Goal: Register for event/course: Sign up to attend an event or enroll in a course

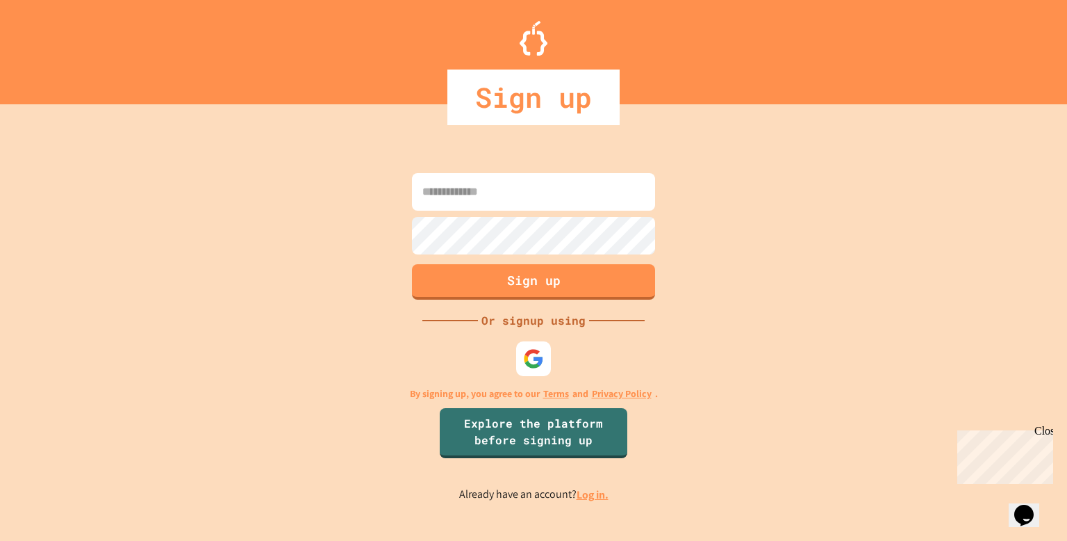
click at [523, 195] on input at bounding box center [533, 192] width 243 height 38
type input "**********"
click at [521, 285] on button "Sign up" at bounding box center [534, 280] width 248 height 36
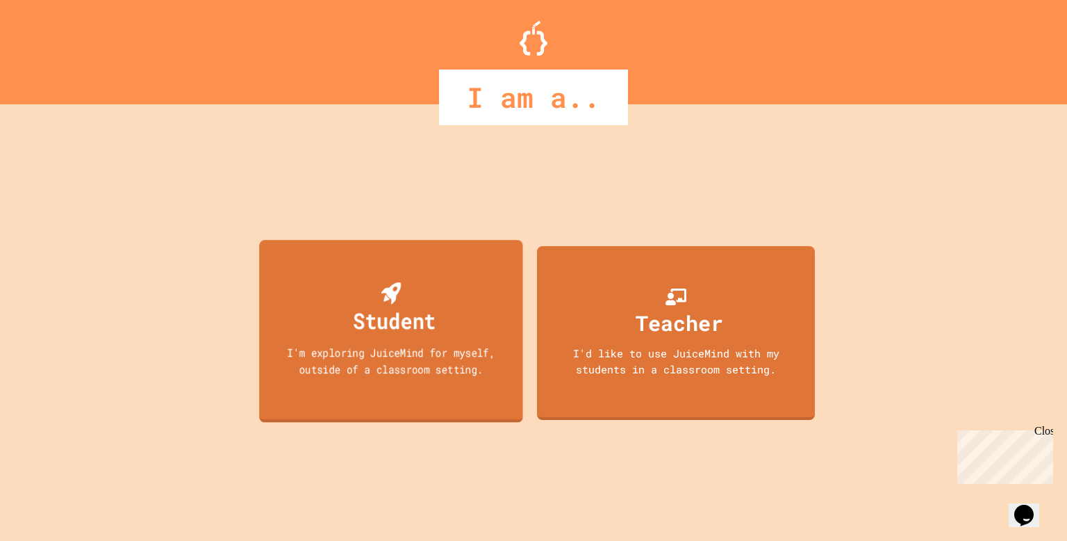
click at [423, 297] on div "Student" at bounding box center [391, 309] width 90 height 55
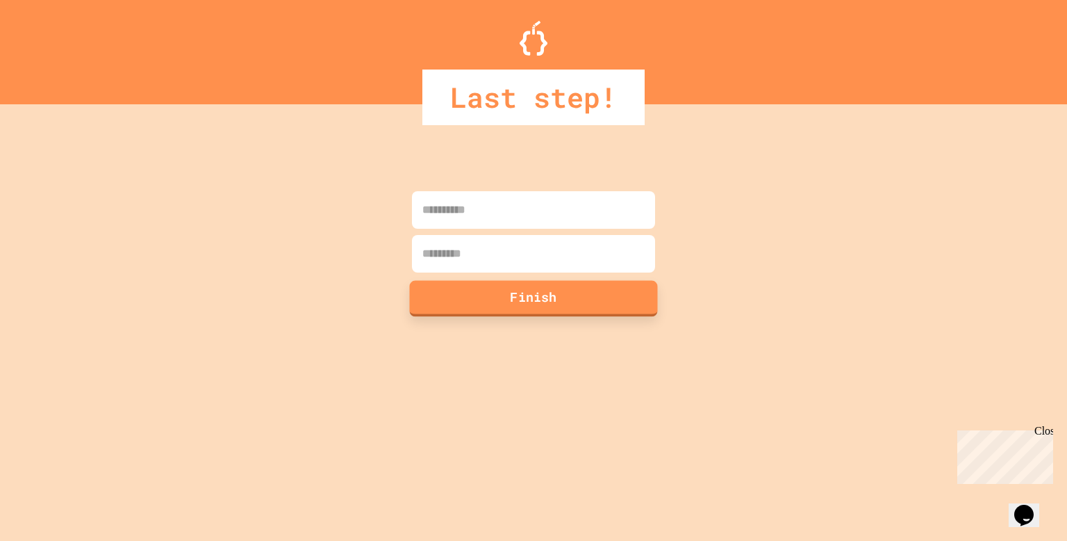
click at [423, 297] on button "Finish" at bounding box center [534, 298] width 248 height 36
type input "******"
click at [465, 261] on input at bounding box center [533, 254] width 243 height 38
type input "*****"
click at [461, 291] on button "Finish" at bounding box center [534, 298] width 248 height 36
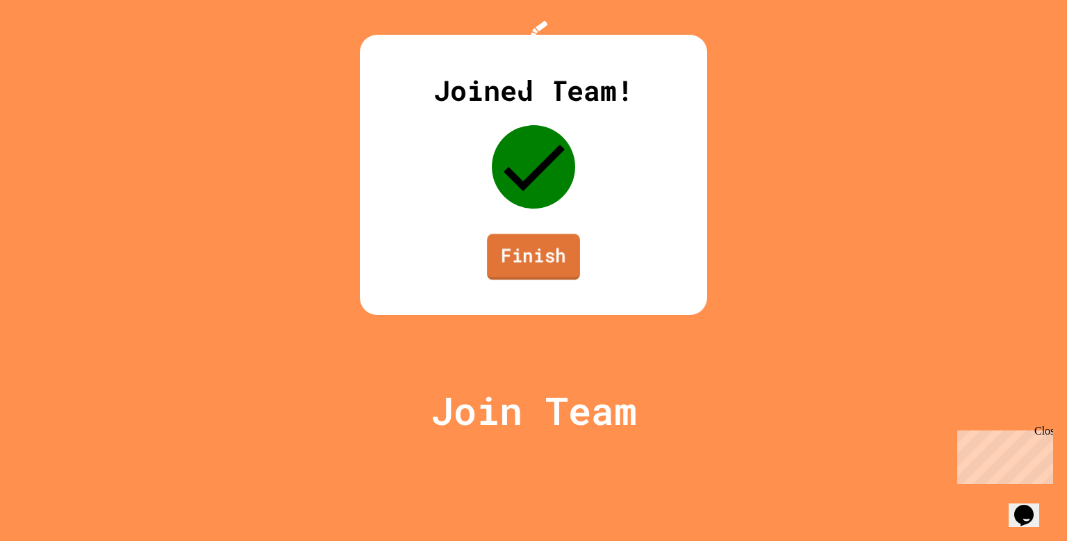
click at [532, 279] on link "Finish" at bounding box center [533, 257] width 93 height 46
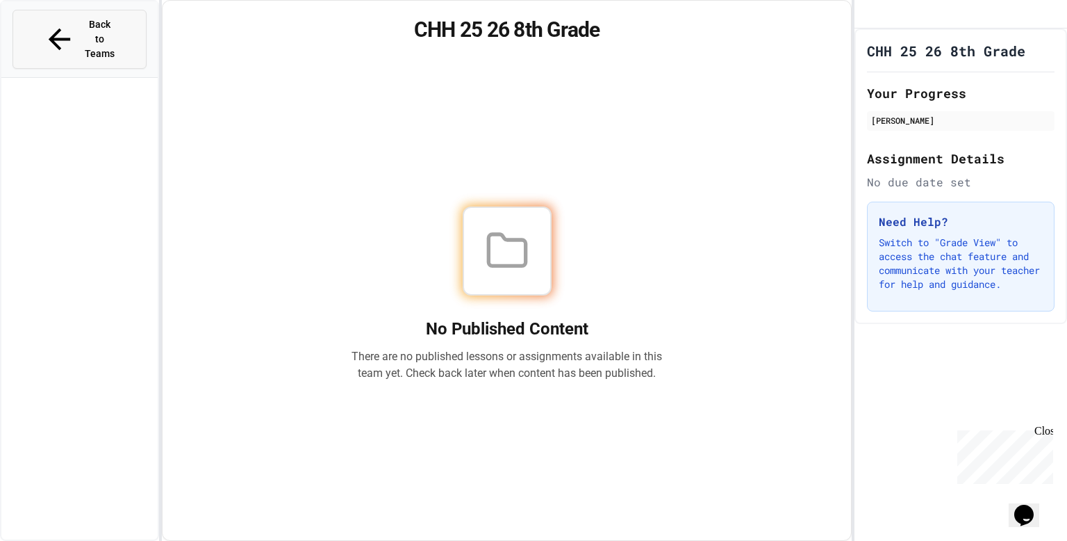
click at [84, 28] on span "Back to Teams" at bounding box center [100, 39] width 33 height 44
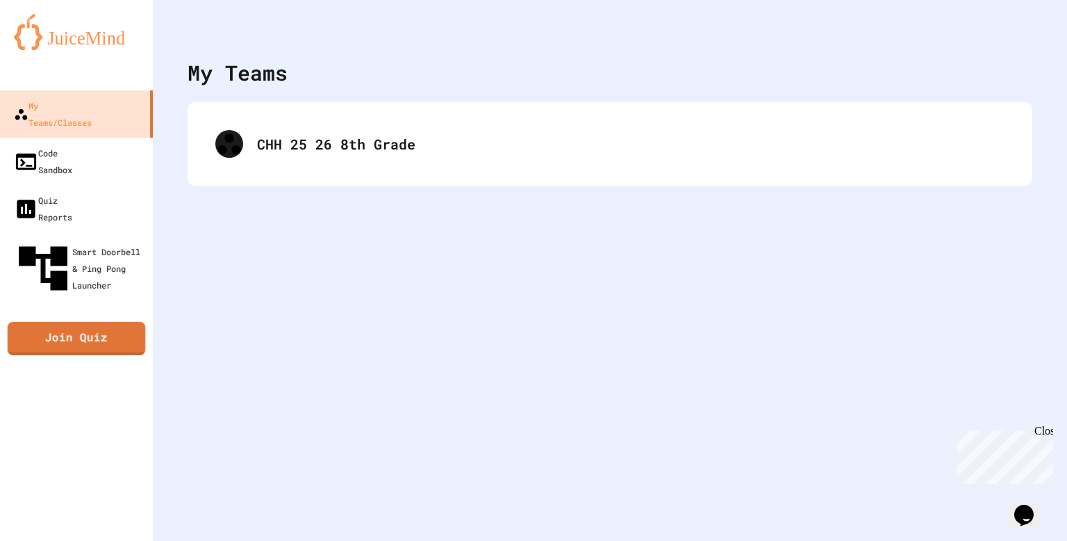
click at [137, 322] on link "Join Quiz" at bounding box center [77, 338] width 138 height 33
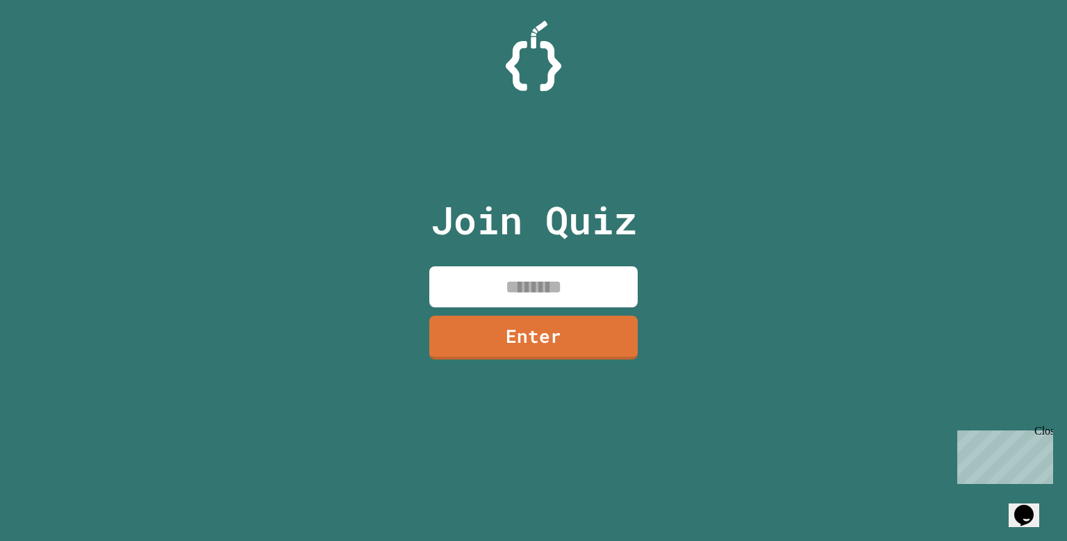
click at [557, 279] on input at bounding box center [533, 286] width 208 height 41
type input "********"
click at [580, 338] on link "Enter" at bounding box center [533, 336] width 211 height 46
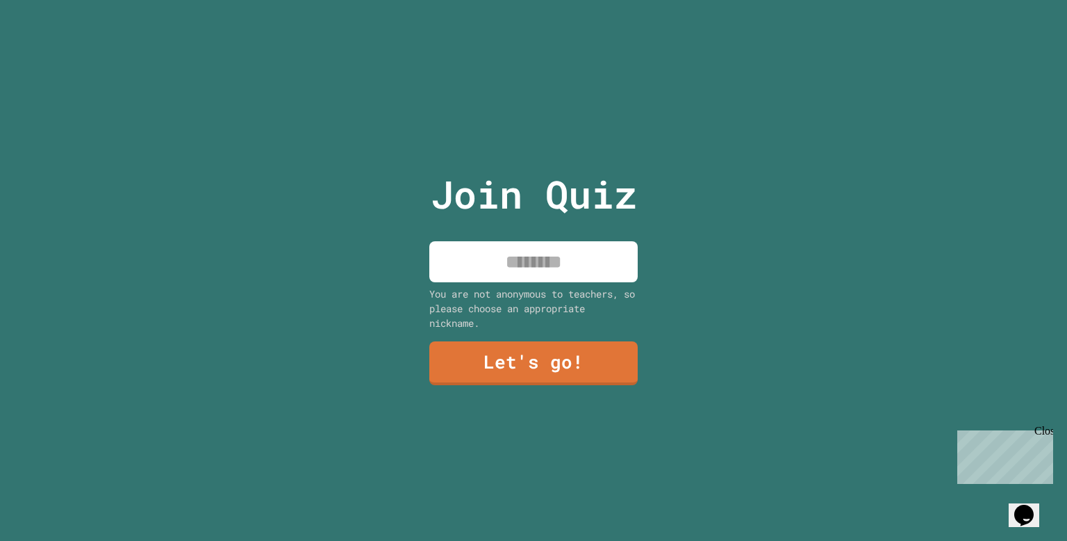
click at [525, 261] on input at bounding box center [533, 261] width 208 height 41
type input "*"
type input "**********"
click at [577, 350] on link "Let's go!" at bounding box center [533, 362] width 211 height 44
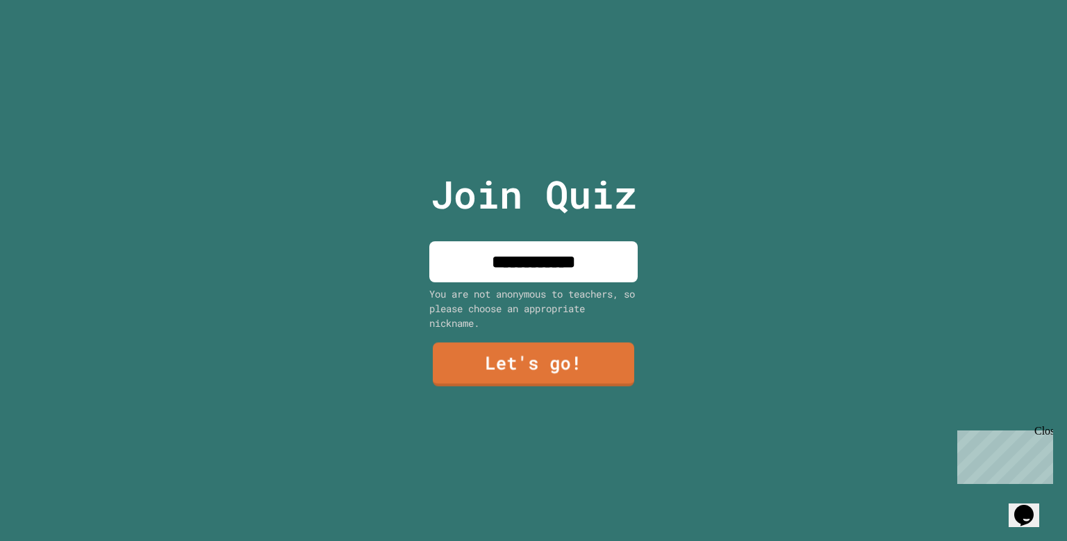
click at [534, 0] on div at bounding box center [534, 0] width 0 height 0
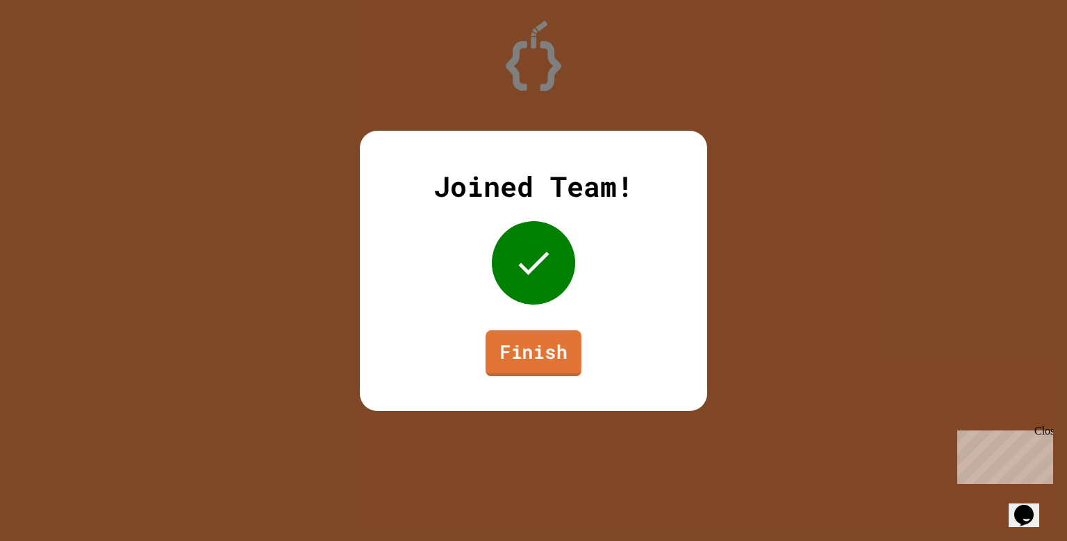
click at [530, 356] on link "Finish" at bounding box center [534, 352] width 96 height 46
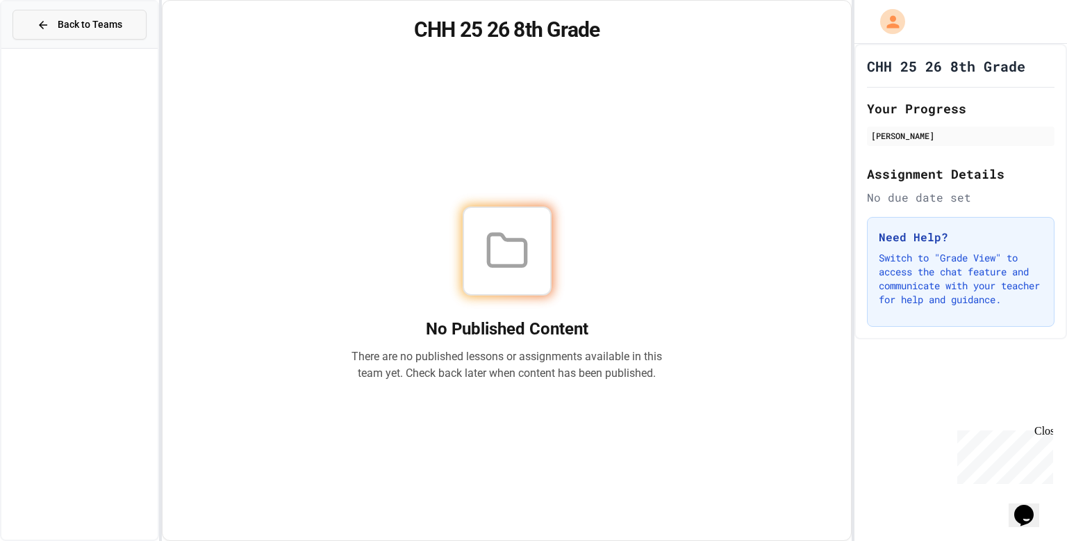
click at [74, 26] on span "Back to Teams" at bounding box center [90, 24] width 65 height 15
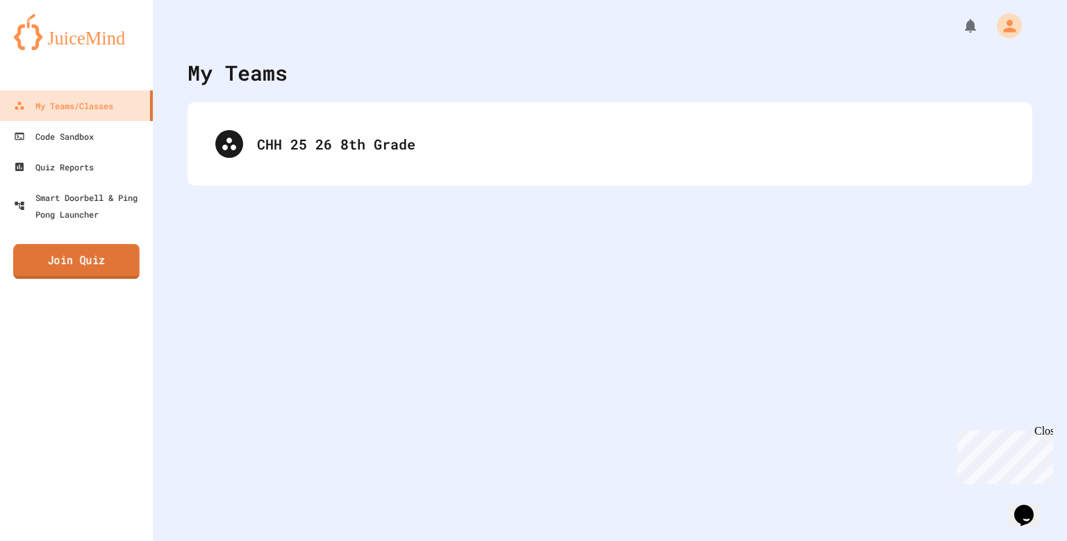
click at [105, 254] on link "Join Quiz" at bounding box center [76, 261] width 126 height 35
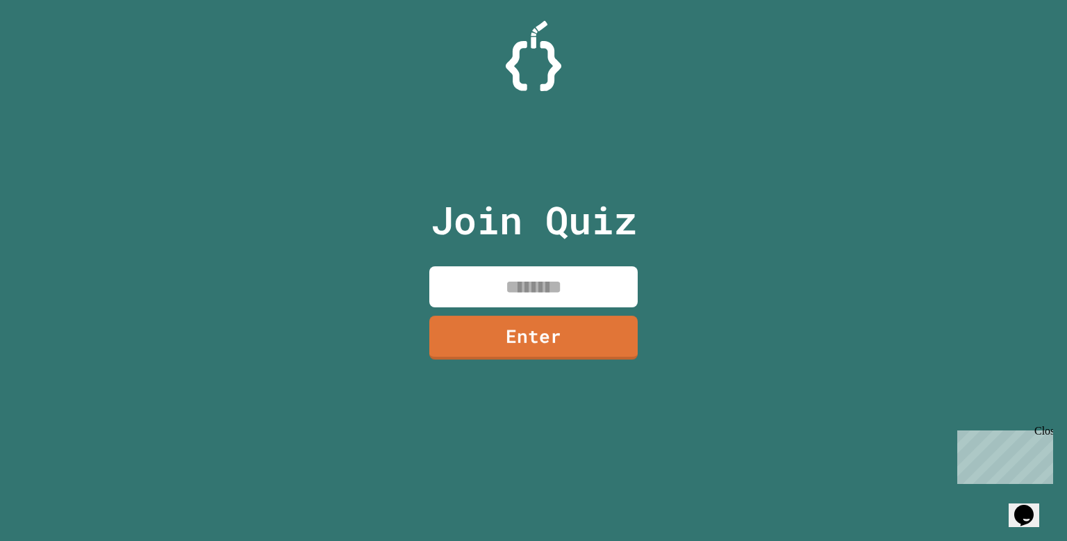
click at [621, 287] on input at bounding box center [533, 286] width 208 height 41
type input "********"
click at [610, 324] on link "Enter" at bounding box center [534, 336] width 206 height 46
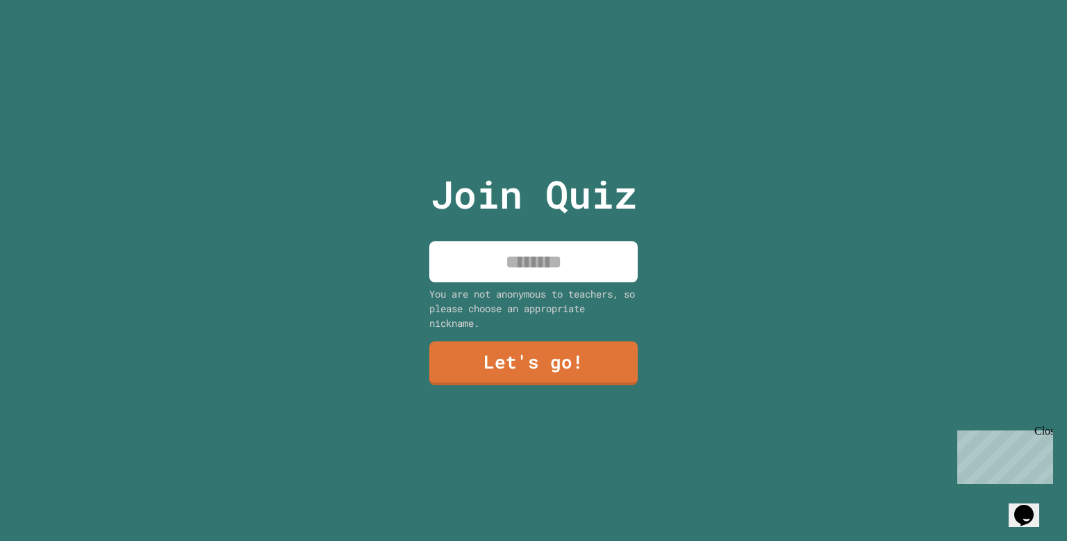
click at [541, 256] on input at bounding box center [533, 261] width 208 height 41
type input "******"
click at [521, 362] on link "Let's go!" at bounding box center [533, 362] width 211 height 46
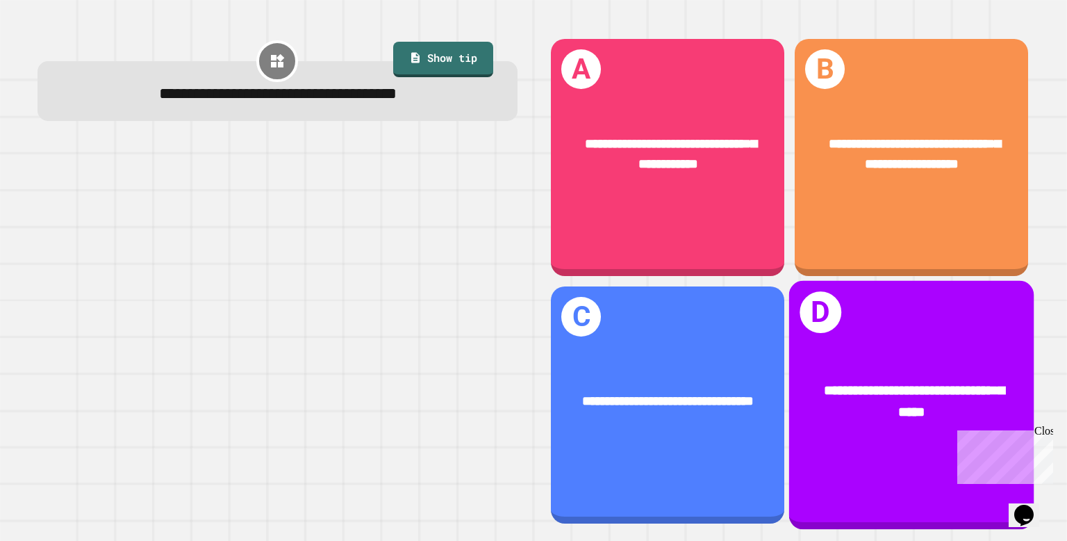
click at [810, 379] on div "**********" at bounding box center [911, 401] width 245 height 96
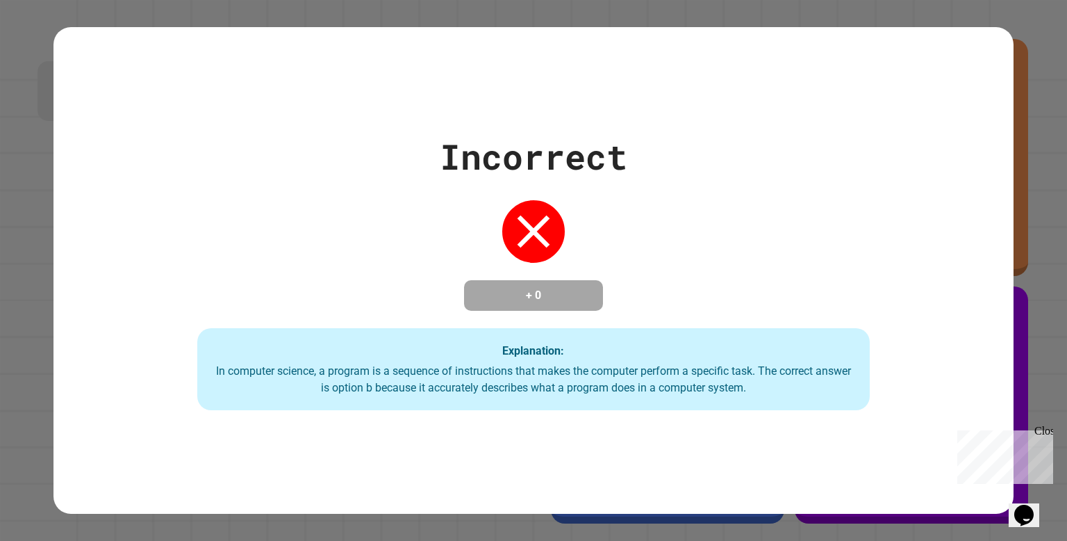
click at [660, 251] on div "Incorrect + 0 Explanation: In computer science, a program is a sequence of inst…" at bounding box center [534, 270] width 960 height 279
click at [636, 270] on div "Incorrect + 0 Explanation: In computer science, a program is a sequence of inst…" at bounding box center [534, 270] width 960 height 279
click at [1045, 431] on div "Close" at bounding box center [1043, 433] width 17 height 17
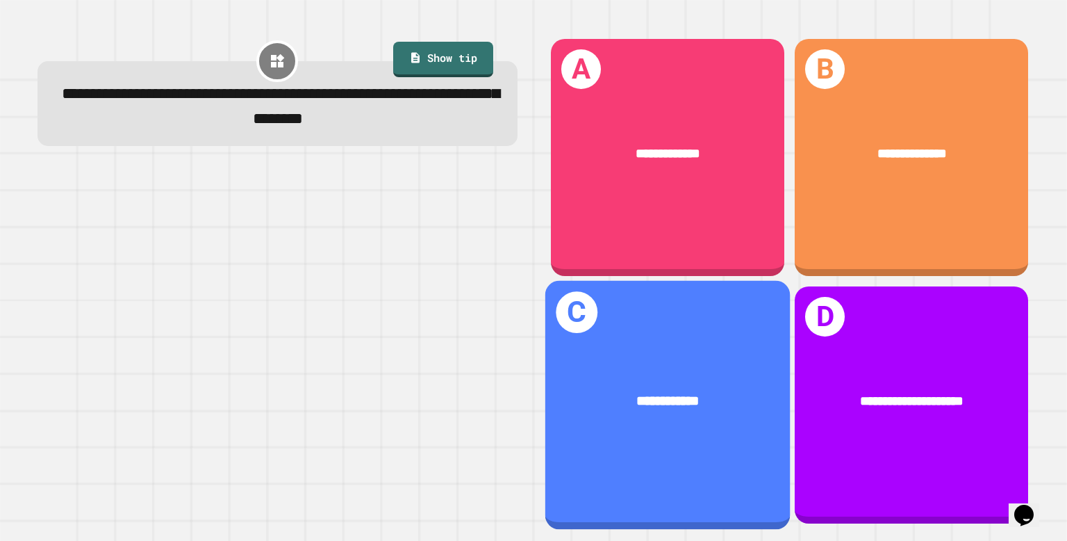
click at [648, 466] on div "**********" at bounding box center [668, 405] width 245 height 249
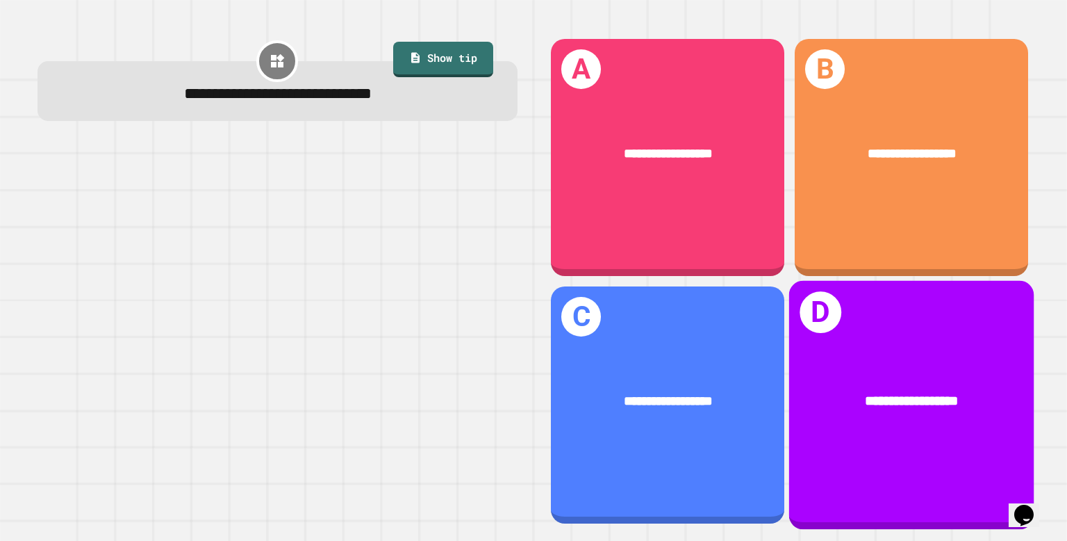
click at [810, 363] on div "**********" at bounding box center [911, 400] width 245 height 75
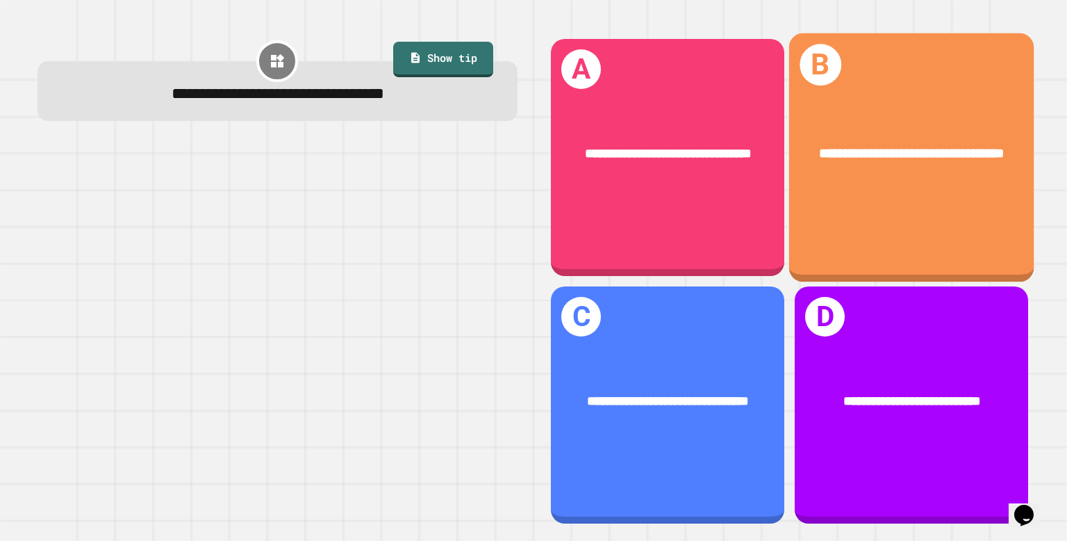
click at [875, 211] on div "**********" at bounding box center [911, 157] width 245 height 249
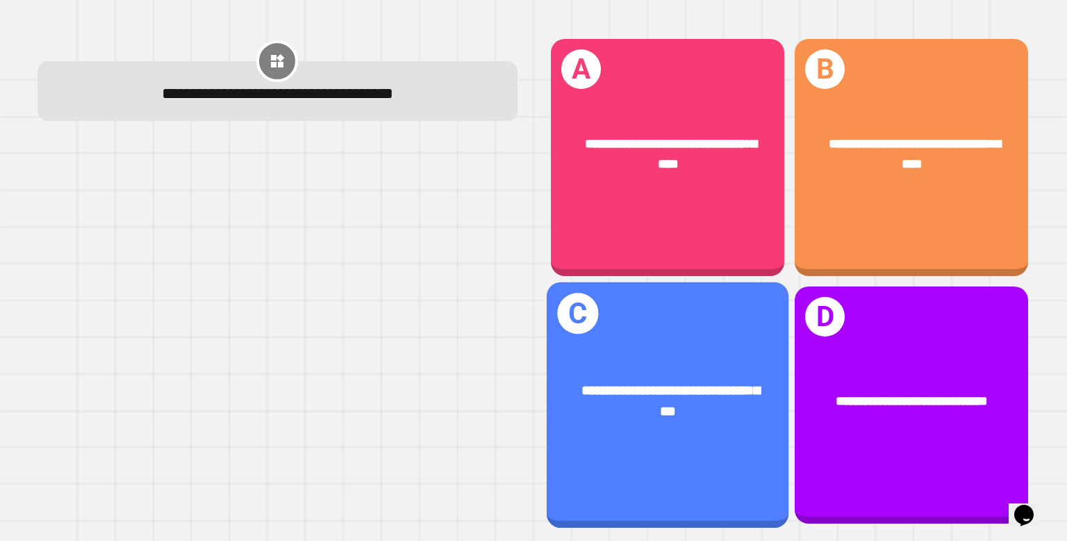
click at [636, 418] on span "**********" at bounding box center [671, 401] width 178 height 34
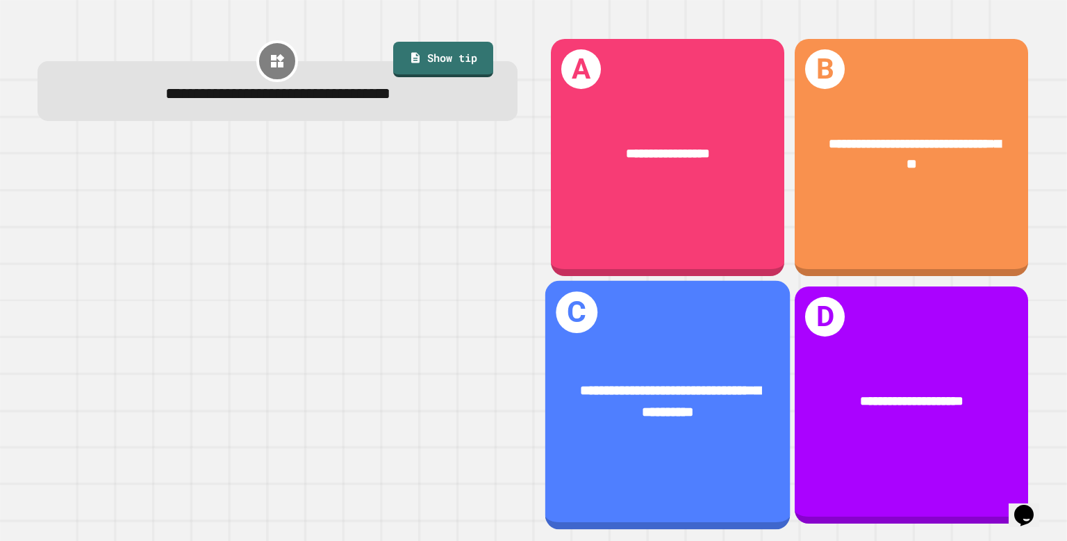
click at [775, 339] on div "**********" at bounding box center [668, 405] width 245 height 249
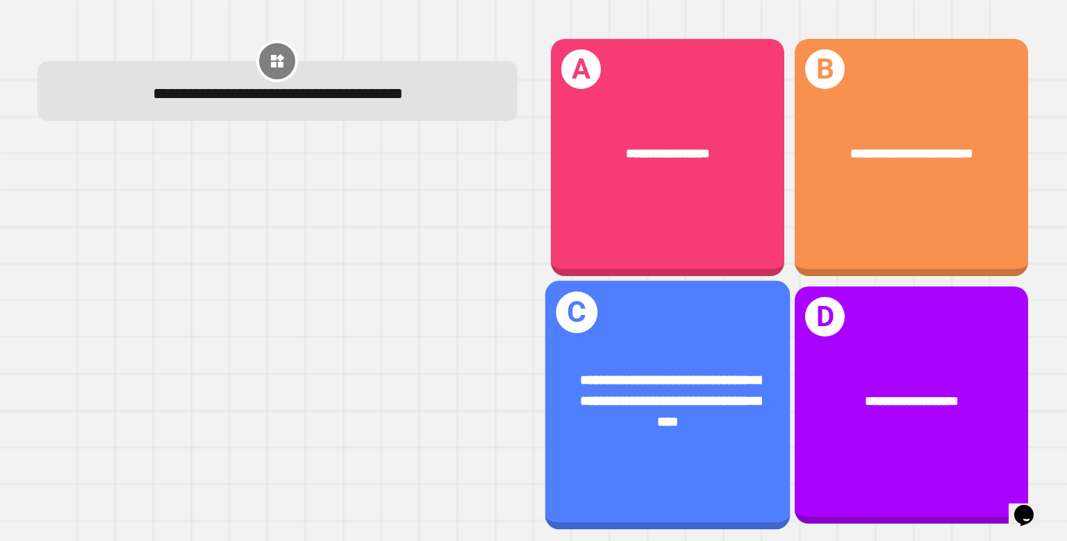
click at [670, 341] on div "**********" at bounding box center [668, 405] width 245 height 249
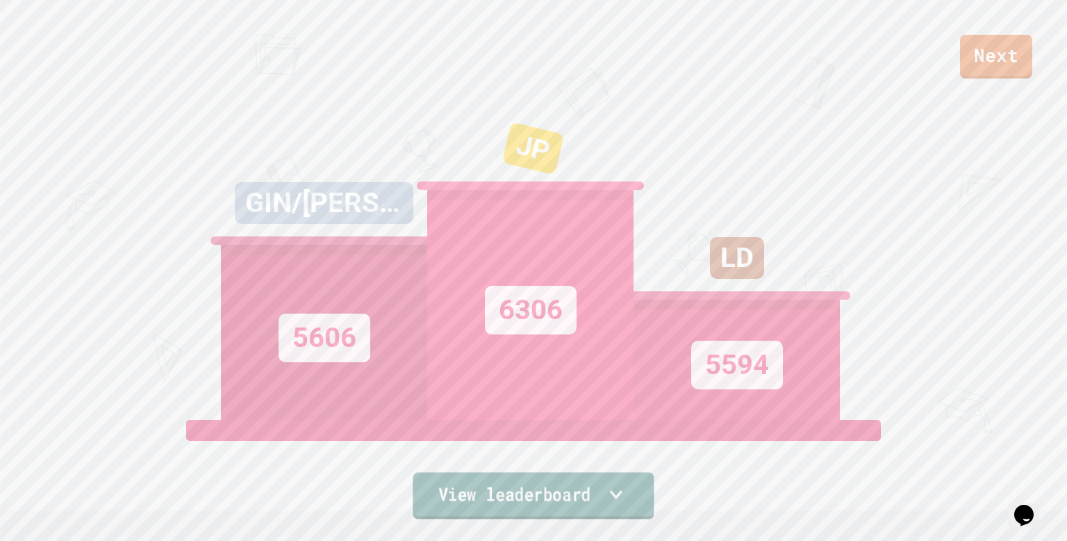
click at [625, 507] on icon at bounding box center [617, 494] width 26 height 29
click at [1003, 46] on link "Next" at bounding box center [996, 56] width 72 height 46
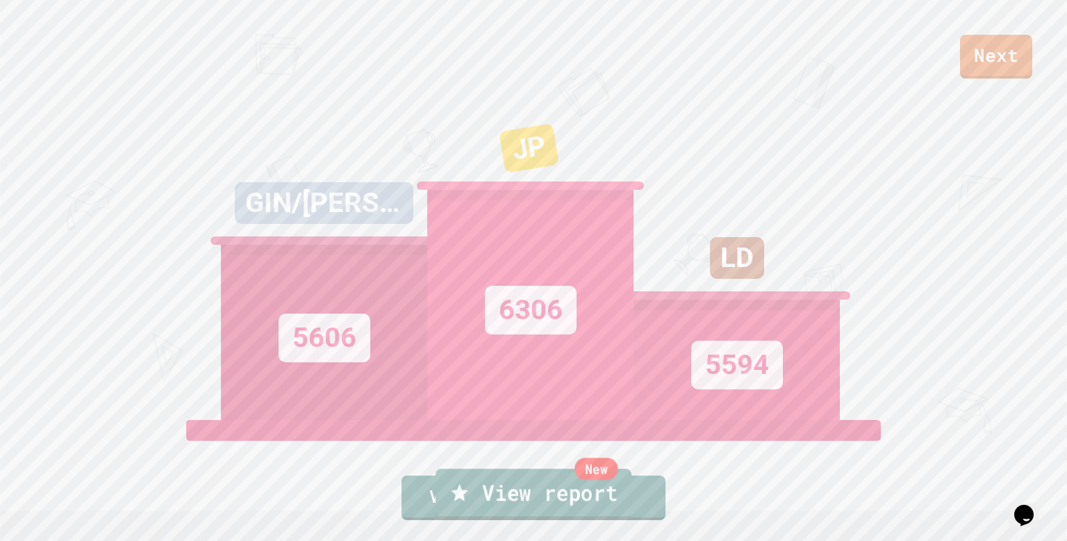
click at [570, 486] on link "New View report" at bounding box center [534, 493] width 196 height 50
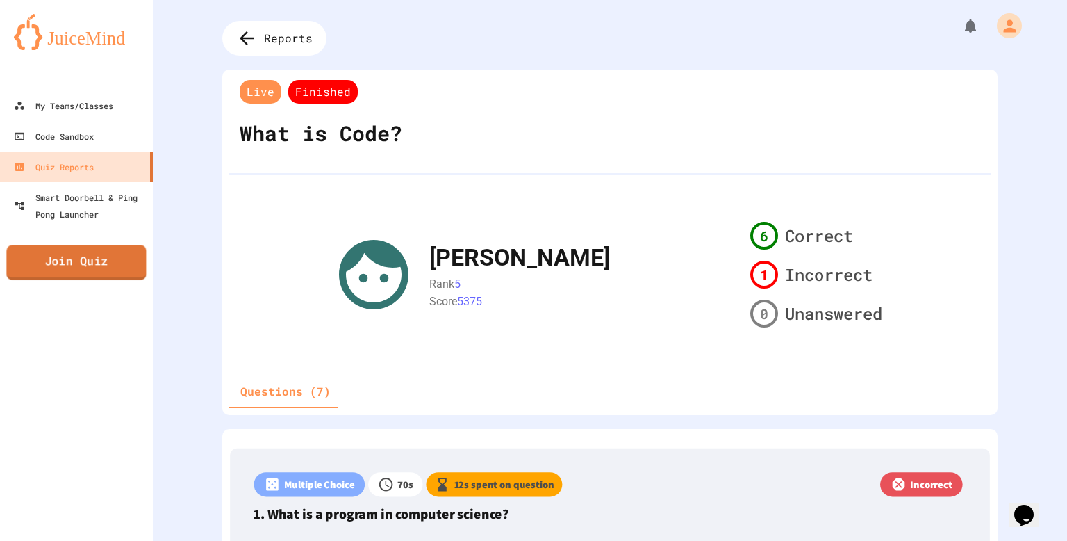
click at [120, 273] on link "Join Quiz" at bounding box center [76, 262] width 140 height 35
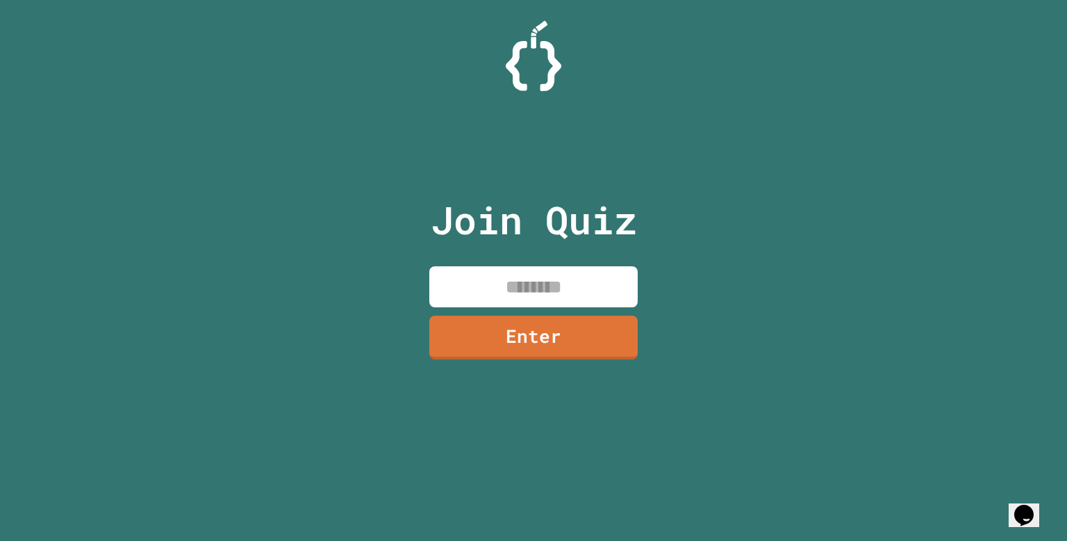
click at [481, 293] on input at bounding box center [533, 286] width 208 height 41
type input "********"
click at [509, 319] on link "Enter" at bounding box center [533, 336] width 208 height 46
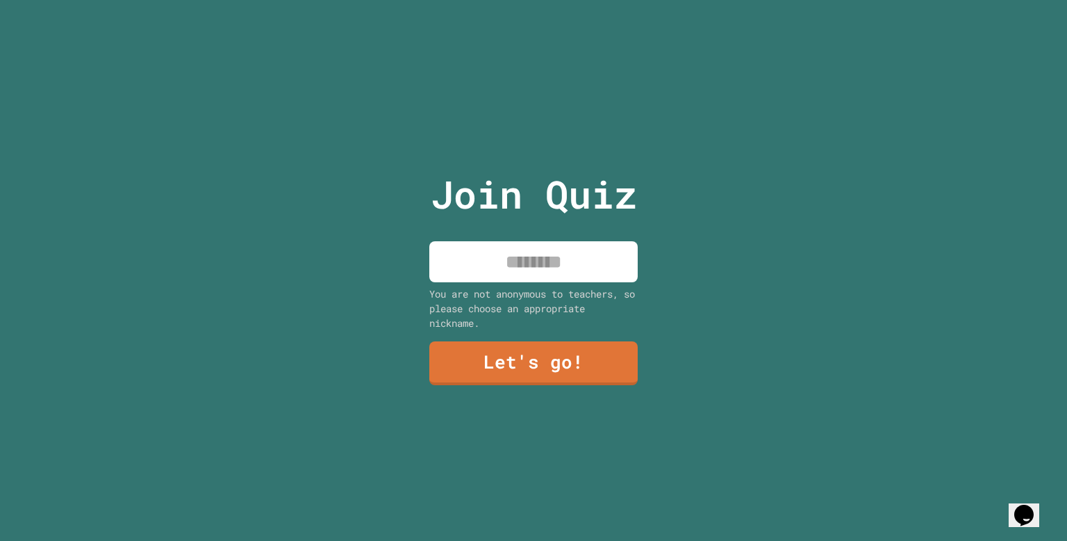
click at [524, 258] on input at bounding box center [533, 261] width 208 height 41
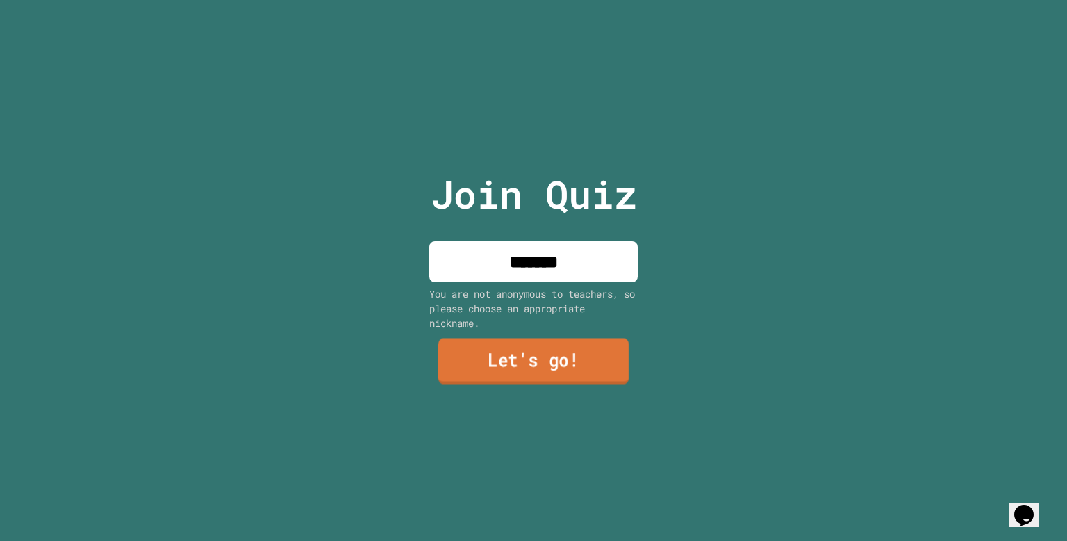
type input "******"
click at [552, 350] on link "Let's go!" at bounding box center [534, 361] width 190 height 46
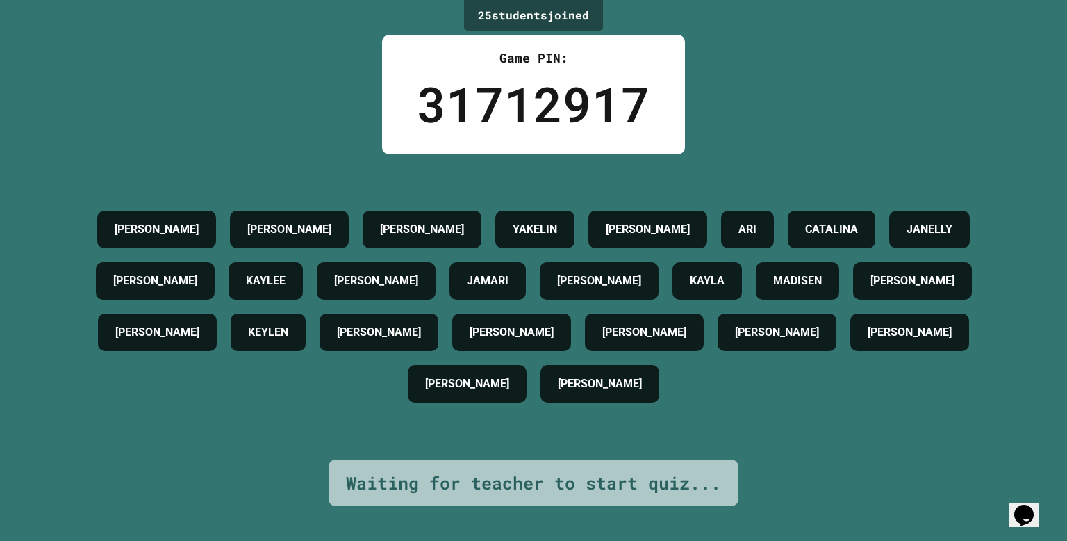
click at [541, 491] on div "Waiting for teacher to start quiz..." at bounding box center [533, 483] width 375 height 26
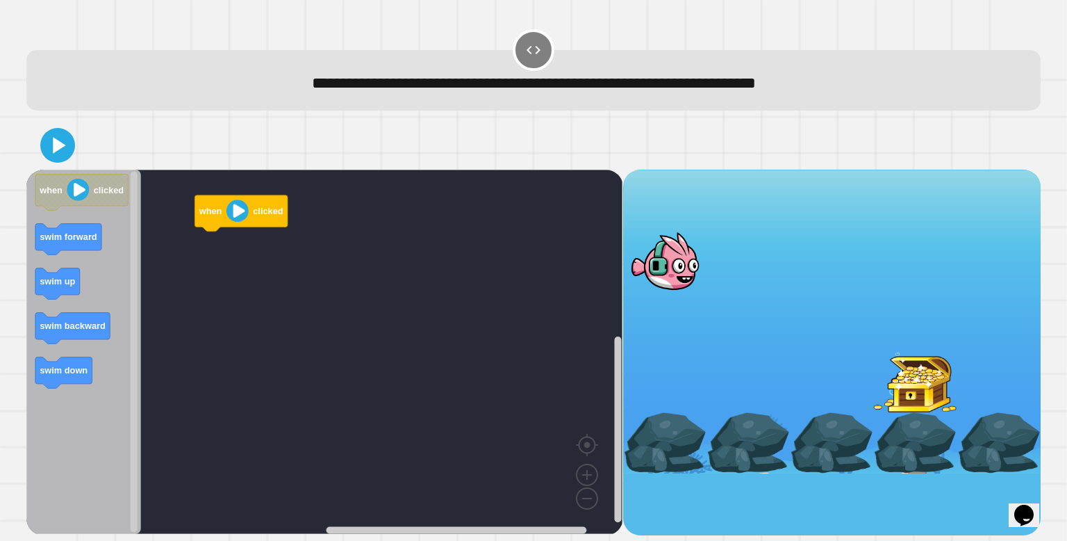
drag, startPoint x: 673, startPoint y: 263, endPoint x: 826, endPoint y: 341, distance: 171.6
click at [826, 341] on div at bounding box center [832, 322] width 418 height 304
click at [227, 218] on image "Blockly Workspace" at bounding box center [238, 210] width 22 height 22
click at [243, 215] on image "Blockly Workspace" at bounding box center [238, 210] width 22 height 22
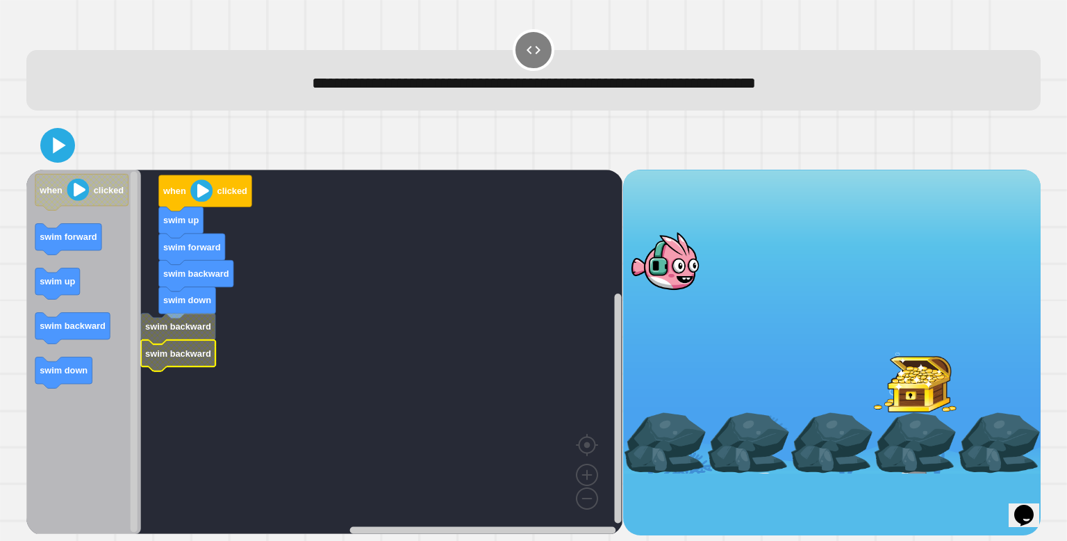
click at [192, 357] on text "swim backward" at bounding box center [179, 352] width 66 height 10
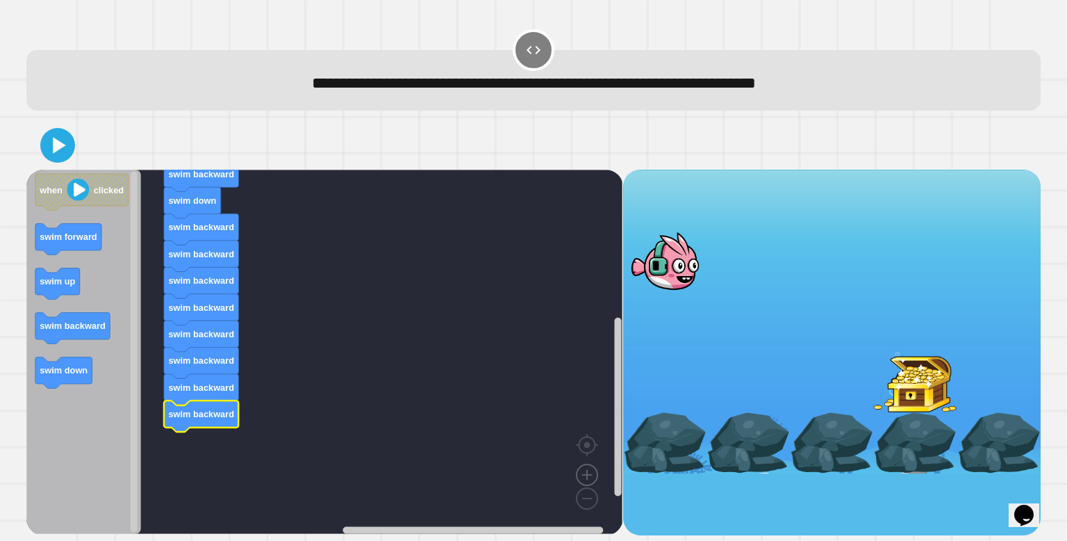
click at [593, 477] on image "Blockly Workspace" at bounding box center [587, 443] width 67 height 86
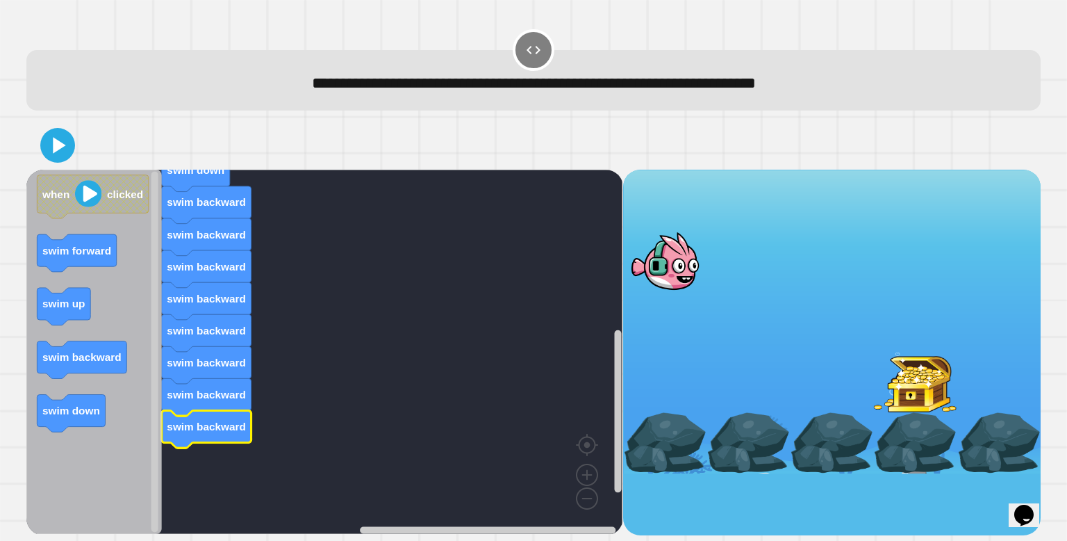
click at [687, 288] on div at bounding box center [664, 260] width 83 height 60
drag, startPoint x: 687, startPoint y: 288, endPoint x: 770, endPoint y: 333, distance: 94.5
click at [770, 333] on div at bounding box center [832, 322] width 418 height 304
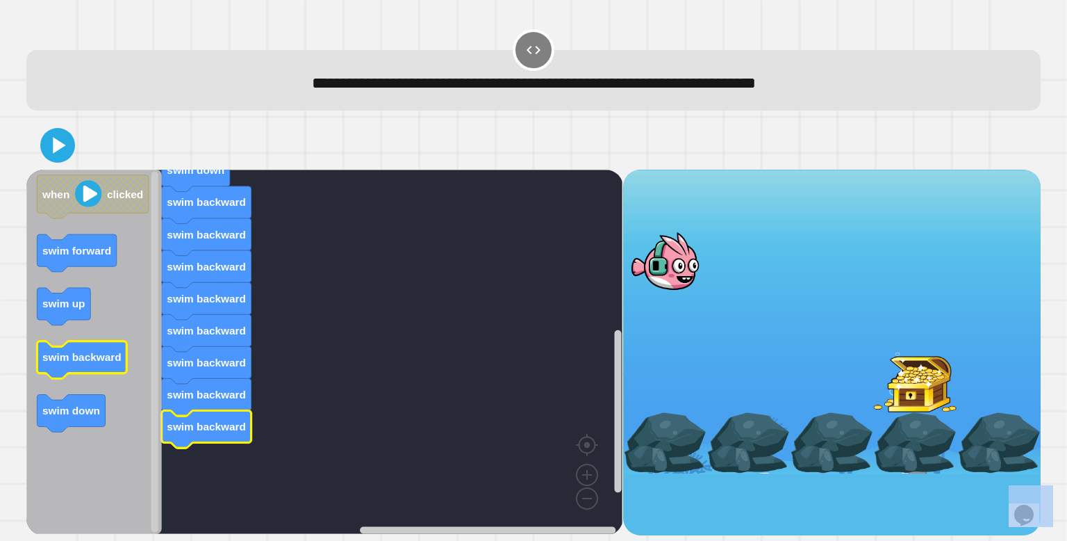
click at [72, 377] on rect "Blockly Workspace" at bounding box center [83, 360] width 90 height 38
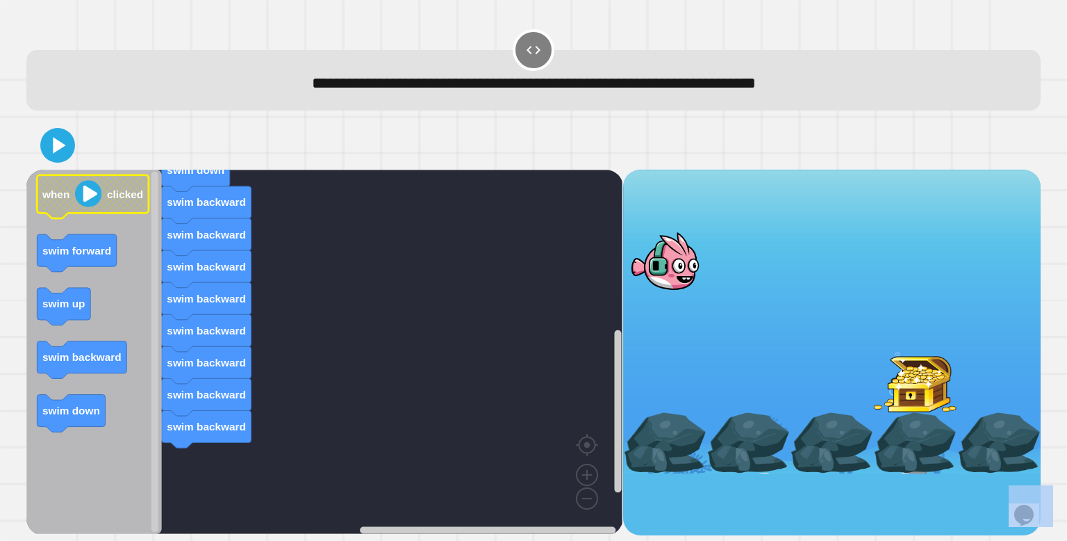
click at [112, 215] on g "when clicked swim forward swim up swim backward swim down" at bounding box center [93, 303] width 111 height 257
click at [88, 195] on image "Blockly Workspace" at bounding box center [88, 193] width 26 height 26
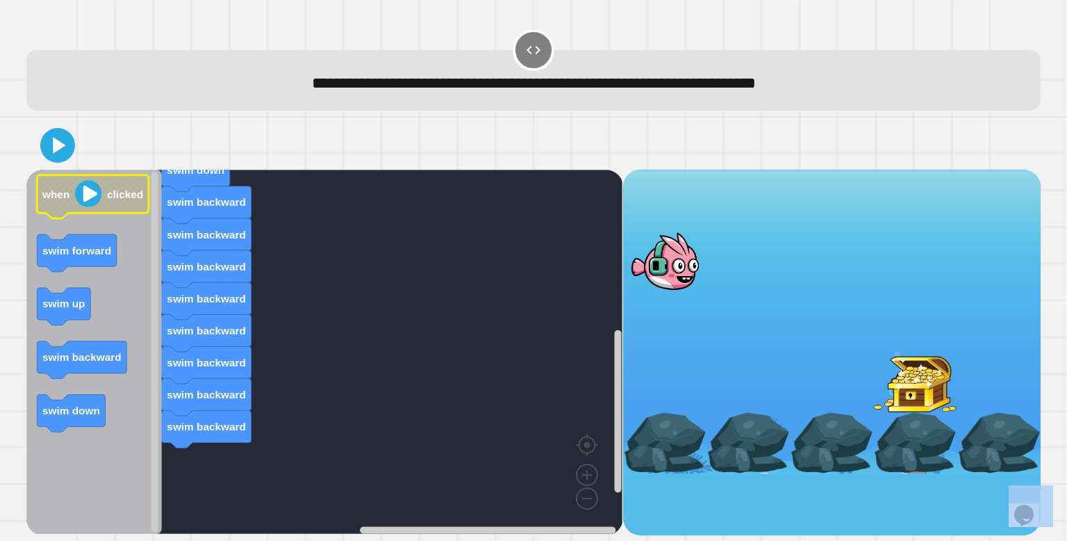
click at [88, 195] on image "Blockly Workspace" at bounding box center [88, 193] width 26 height 26
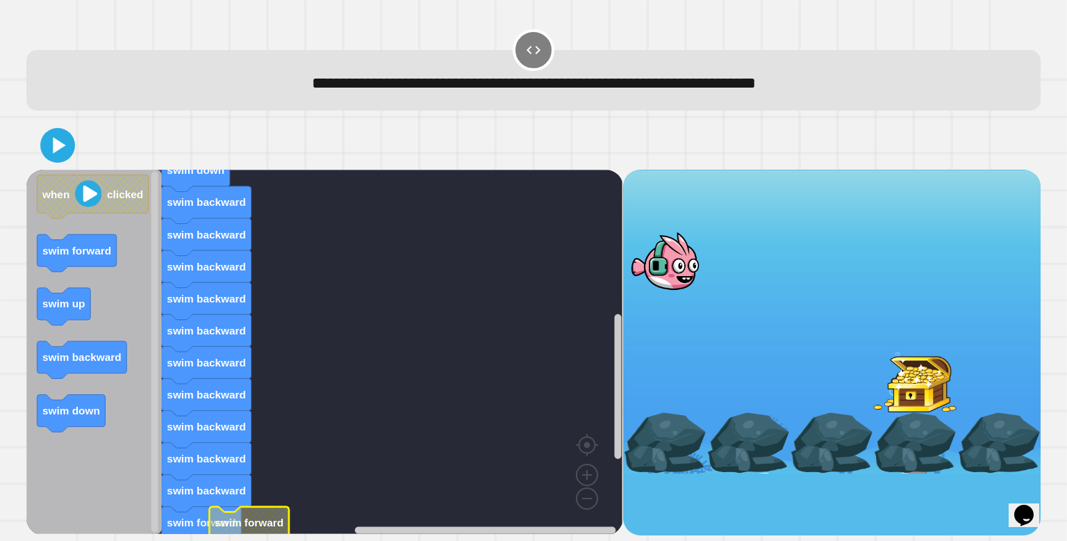
click at [225, 538] on div "when clicked swim up swim forward swim backward swim down swim backward swim ba…" at bounding box center [534, 327] width 1025 height 425
click at [226, 537] on div "when clicked swim up swim forward swim backward swim down swim backward swim ba…" at bounding box center [534, 327] width 1025 height 425
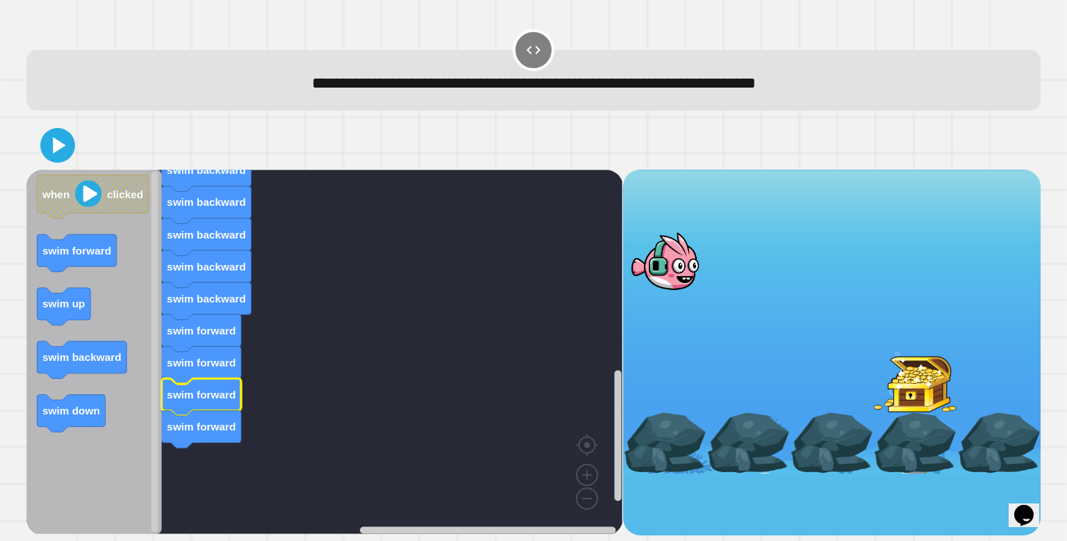
click at [571, 451] on rect "Blockly Workspace" at bounding box center [324, 352] width 596 height 364
click at [1003, 442] on div at bounding box center [999, 442] width 83 height 60
click at [921, 386] on div at bounding box center [915, 382] width 83 height 60
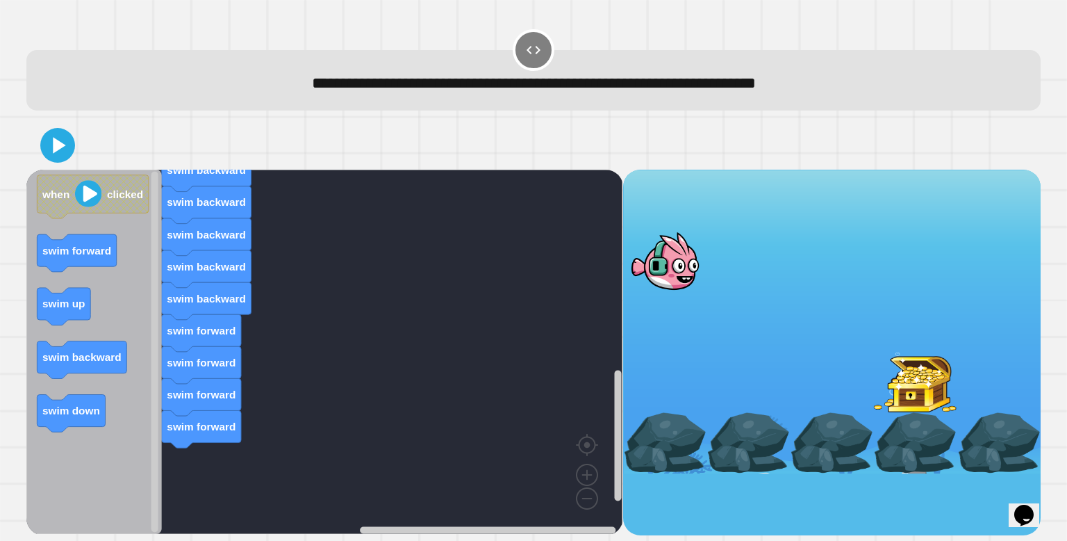
drag, startPoint x: 673, startPoint y: 274, endPoint x: 682, endPoint y: 507, distance: 233.7
click at [682, 507] on div at bounding box center [832, 353] width 418 height 366
drag, startPoint x: 685, startPoint y: 475, endPoint x: 812, endPoint y: 454, distance: 129.4
click at [812, 454] on div at bounding box center [832, 353] width 418 height 366
click at [773, 441] on div at bounding box center [748, 442] width 83 height 60
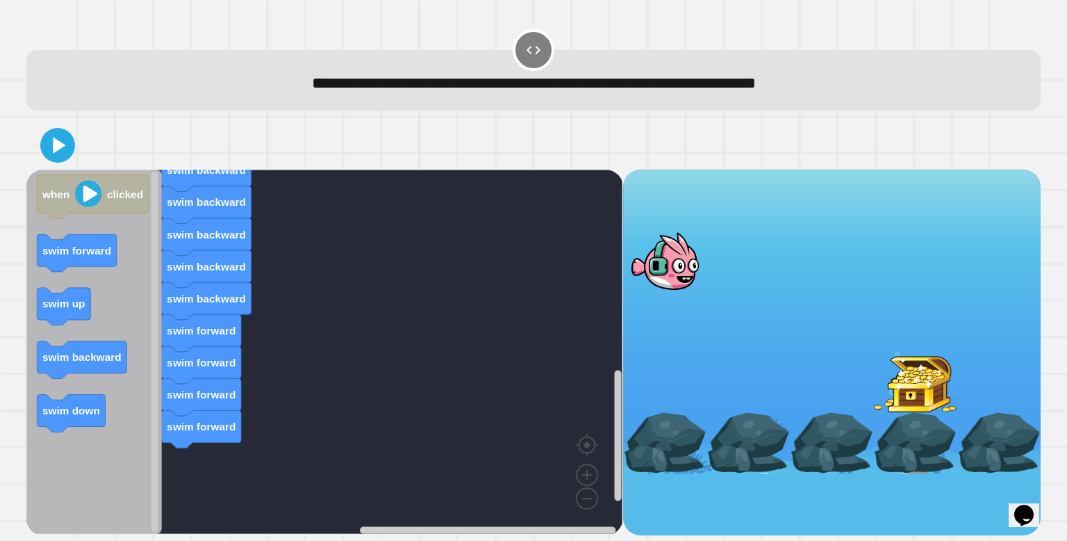
click at [773, 441] on div at bounding box center [748, 442] width 83 height 60
click at [1034, 505] on icon "Chat widget" at bounding box center [1024, 515] width 19 height 21
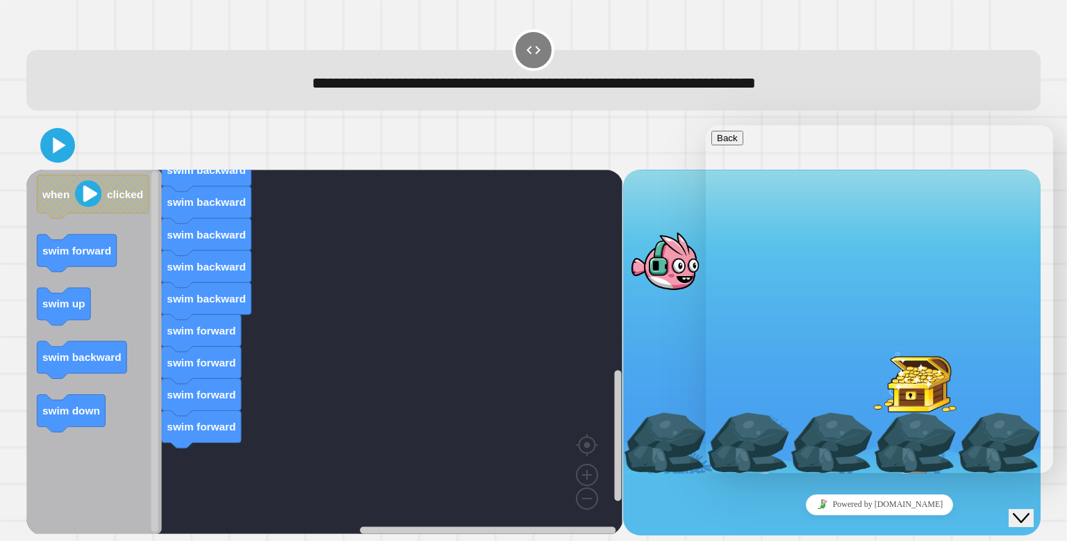
click at [884, 505] on link "Powered by [DOMAIN_NAME]" at bounding box center [880, 504] width 148 height 21
click at [58, 147] on icon at bounding box center [59, 145] width 15 height 19
click at [729, 145] on button "Back" at bounding box center [728, 138] width 32 height 15
click at [965, 507] on div "Powered by [DOMAIN_NAME]" at bounding box center [880, 504] width 336 height 20
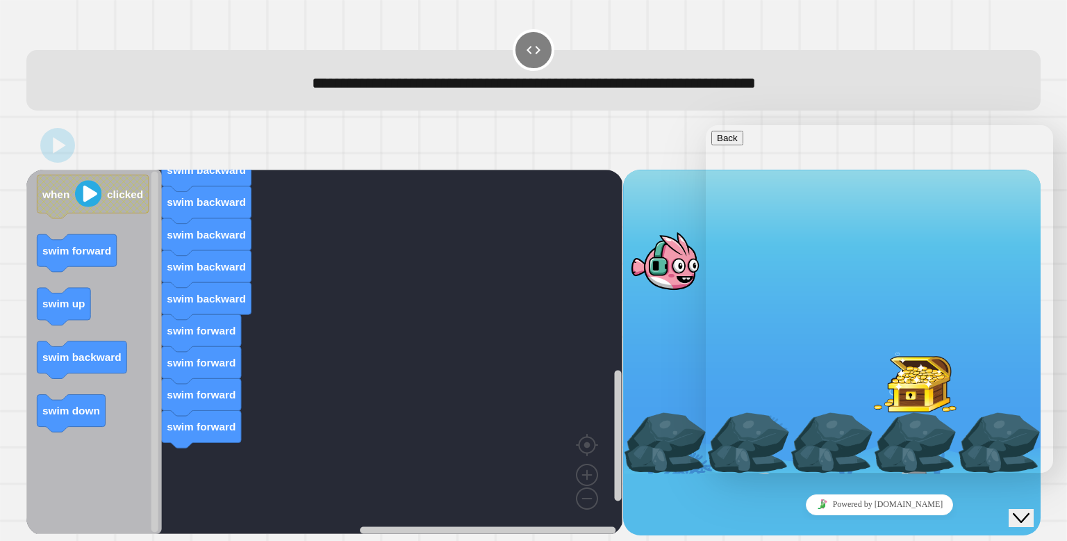
click at [1023, 509] on icon "Close Chat This icon closes the chat window." at bounding box center [1021, 517] width 17 height 17
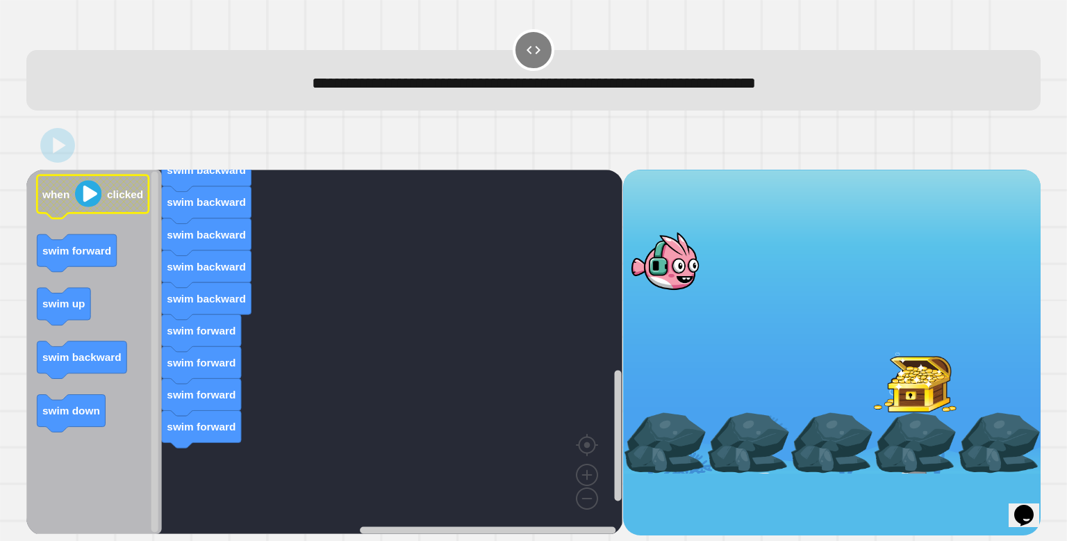
click at [94, 211] on icon "Blockly Workspace" at bounding box center [93, 196] width 111 height 43
click at [83, 195] on image "Blockly Workspace" at bounding box center [88, 193] width 26 height 26
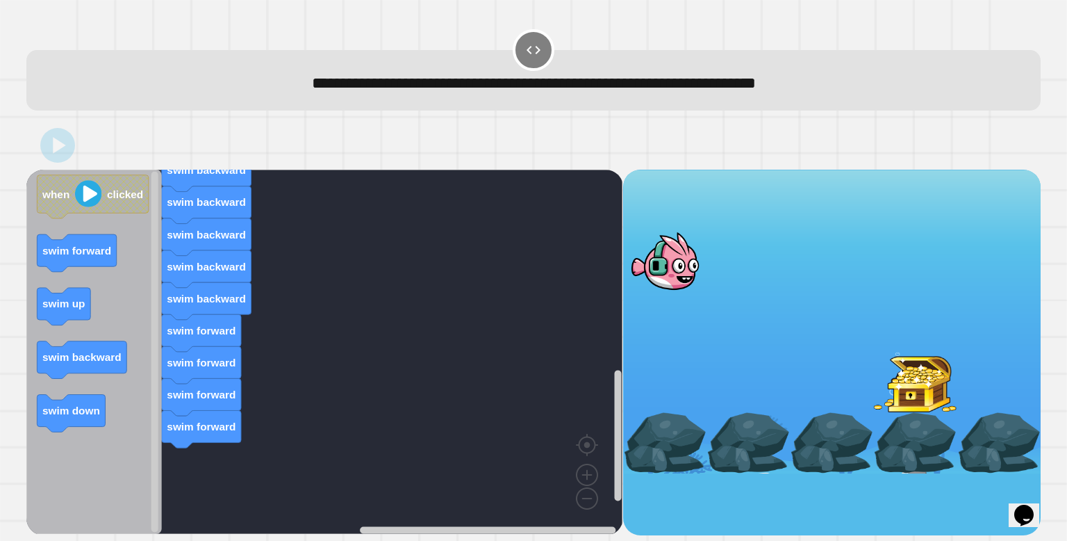
click at [83, 140] on div at bounding box center [533, 145] width 1014 height 49
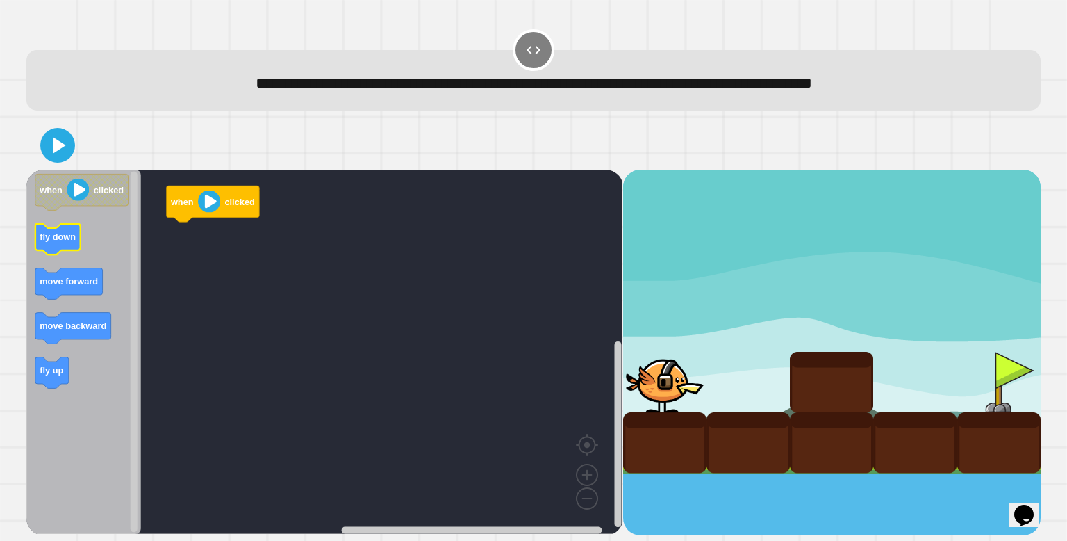
click at [69, 242] on text "fly down" at bounding box center [58, 236] width 36 height 10
click at [66, 286] on text "move forward" at bounding box center [69, 281] width 58 height 10
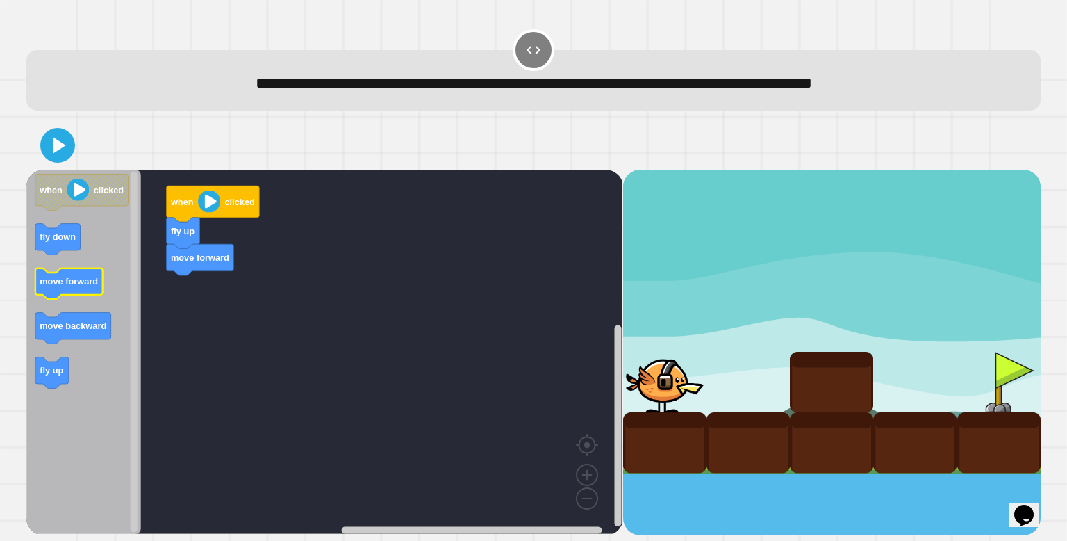
click at [86, 286] on text "move forward" at bounding box center [69, 281] width 58 height 10
click at [208, 200] on image "Blockly Workspace" at bounding box center [209, 201] width 22 height 22
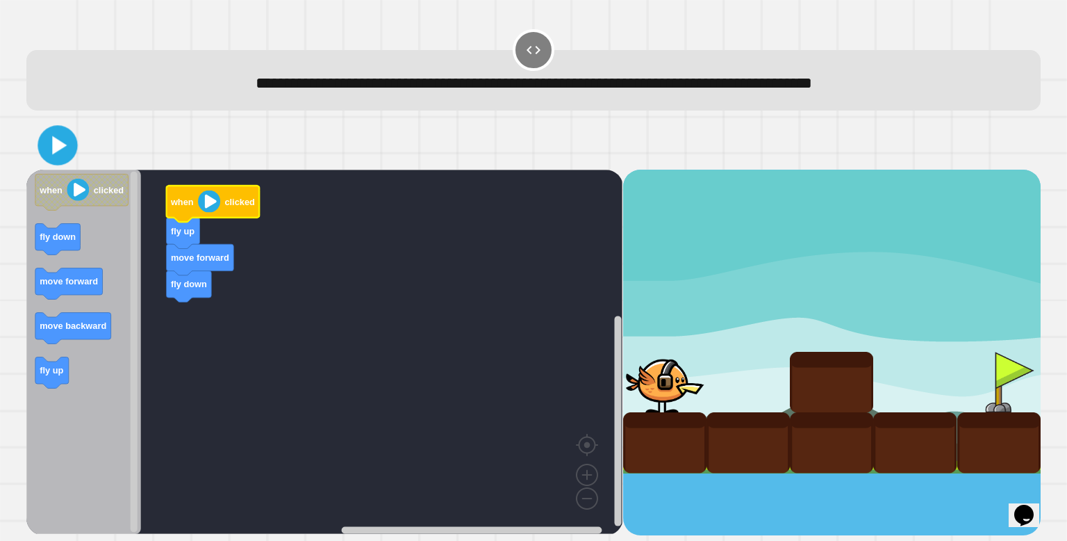
click at [51, 145] on icon at bounding box center [58, 145] width 32 height 32
click at [81, 186] on image "Blockly Workspace" at bounding box center [78, 190] width 22 height 22
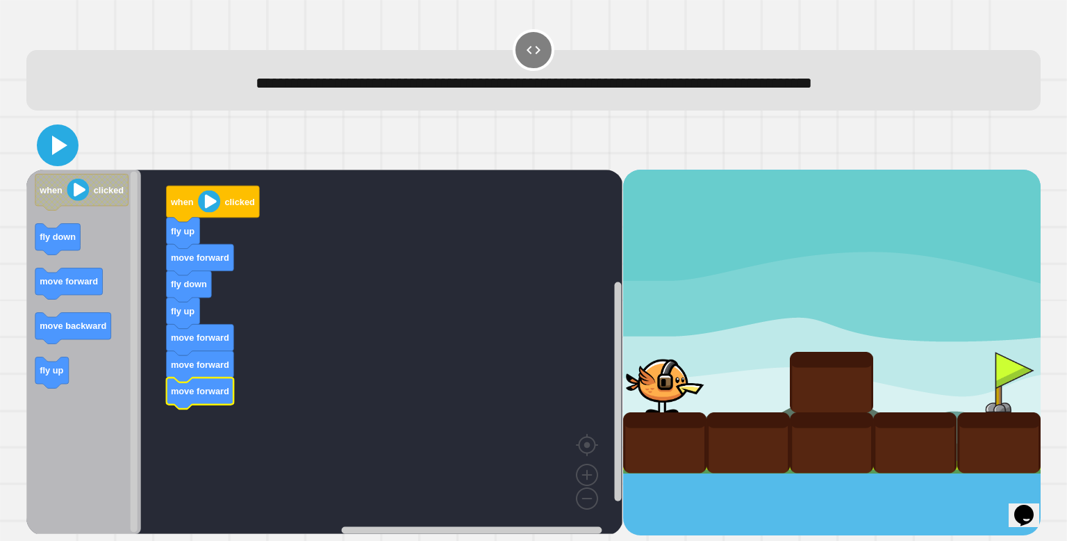
click at [45, 143] on icon at bounding box center [57, 145] width 33 height 33
click at [92, 189] on icon "Blockly Workspace" at bounding box center [81, 192] width 93 height 36
click at [210, 210] on image "Blockly Workspace" at bounding box center [209, 201] width 22 height 22
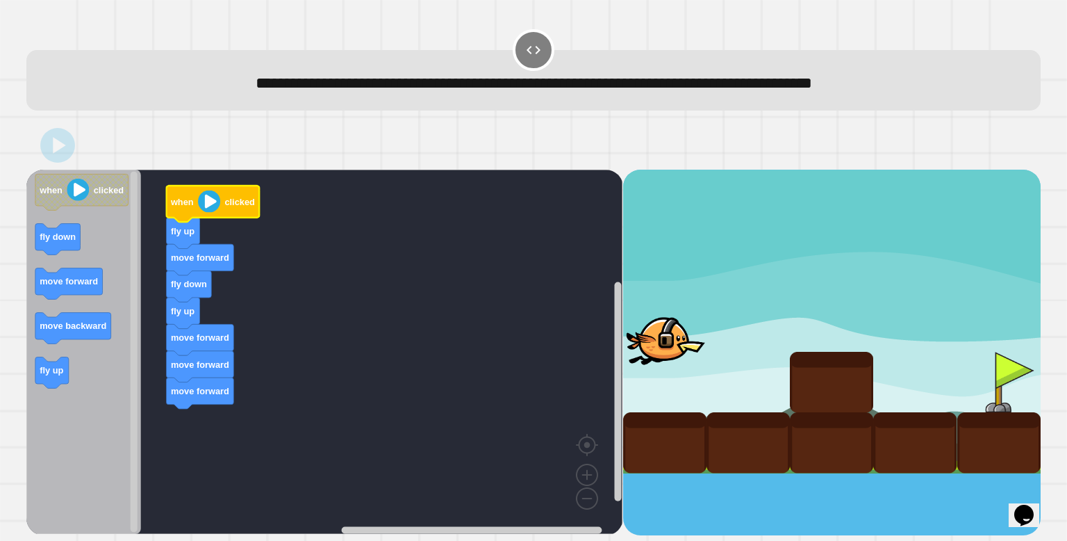
click at [206, 202] on image "Blockly Workspace" at bounding box center [209, 201] width 22 height 22
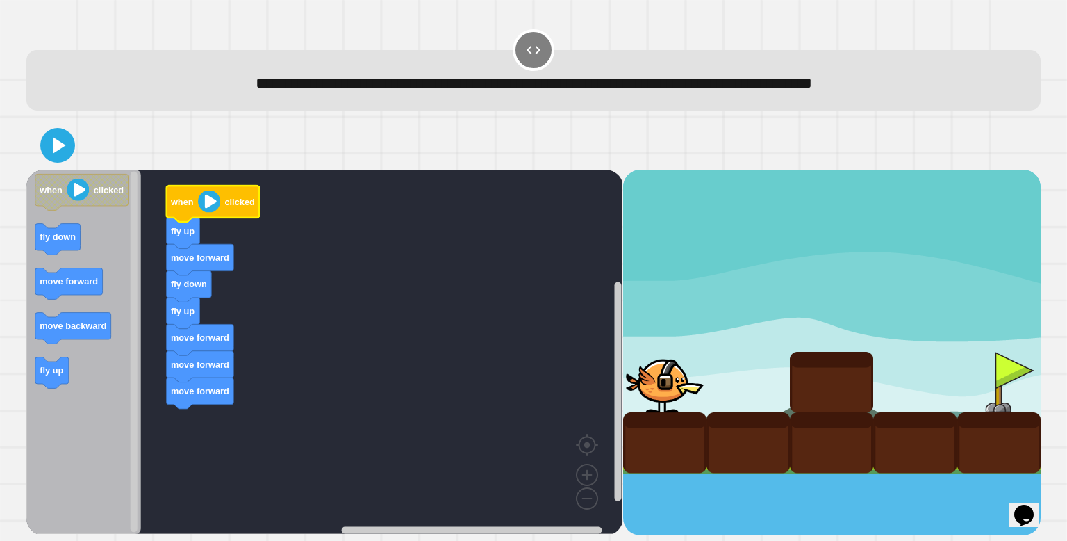
click at [54, 219] on icon "Blockly Workspace" at bounding box center [83, 352] width 115 height 364
click at [65, 145] on icon at bounding box center [58, 145] width 30 height 30
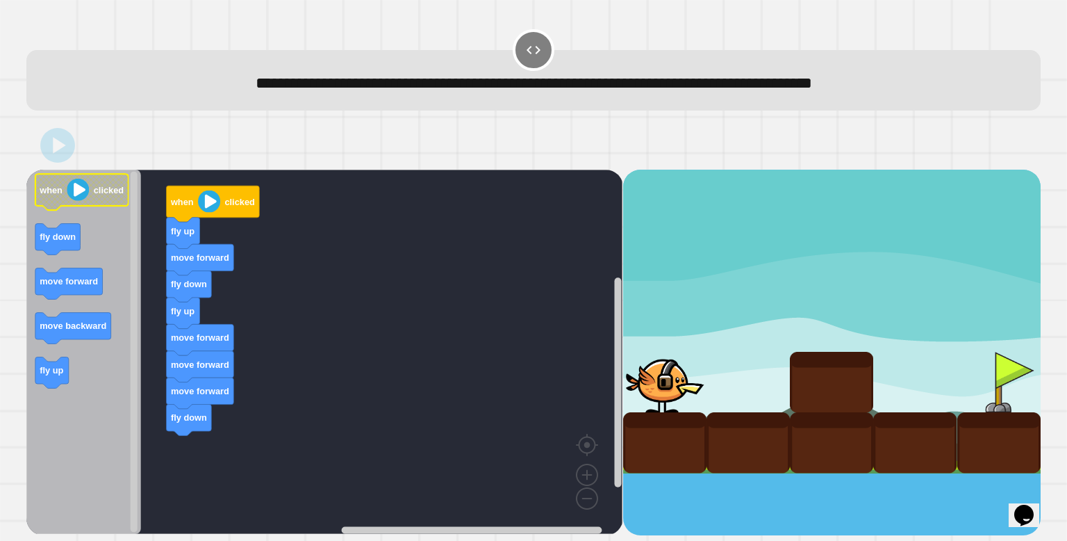
click at [79, 204] on icon "Blockly Workspace" at bounding box center [81, 192] width 93 height 36
click at [204, 208] on image "Blockly Workspace" at bounding box center [209, 201] width 22 height 22
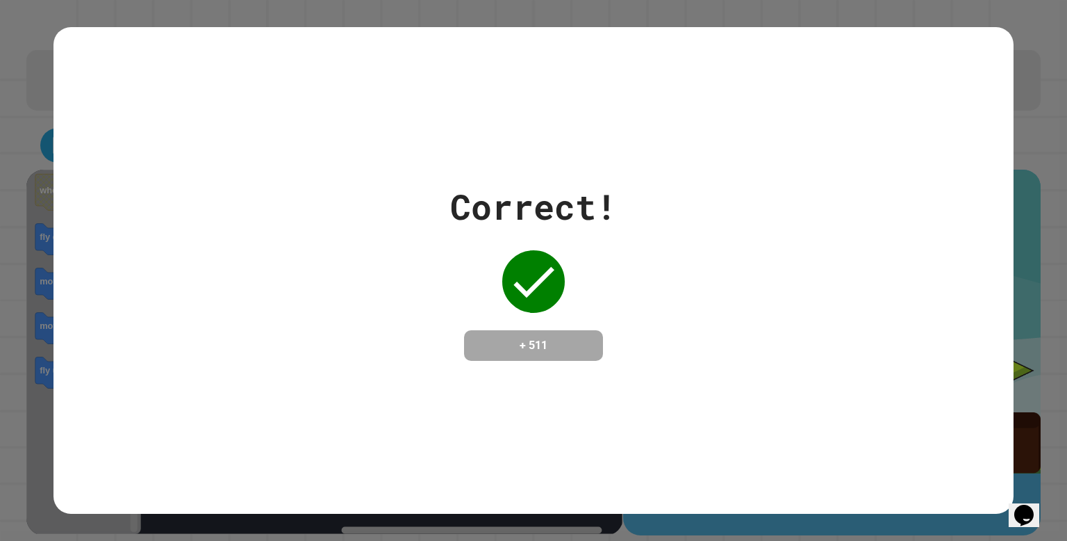
click at [763, 539] on div "Correct! + 511" at bounding box center [533, 270] width 1067 height 541
click at [764, 521] on div "Correct! + 511" at bounding box center [533, 270] width 1067 height 541
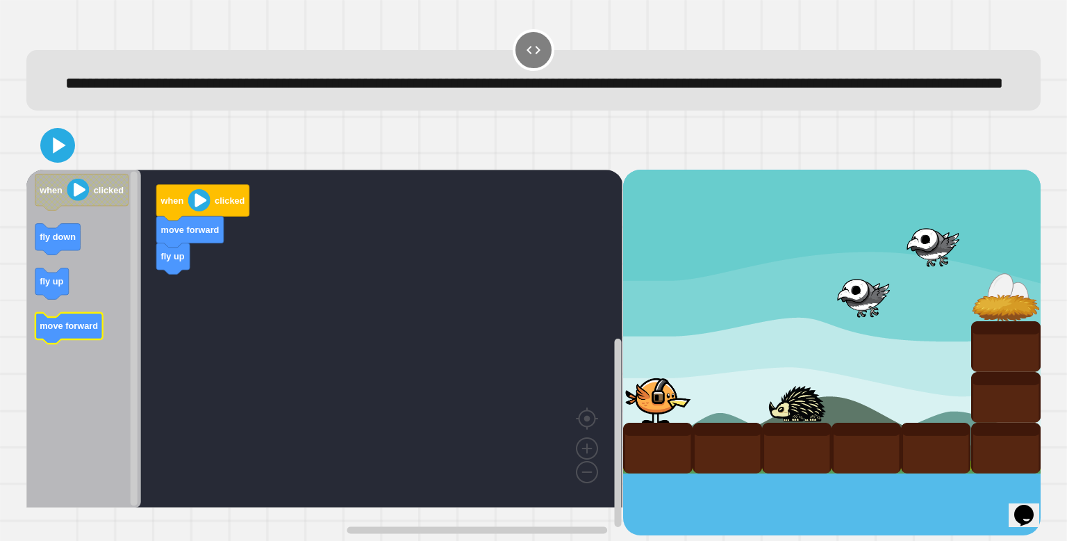
click at [58, 368] on icon "when clicked fly down fly up move forward" at bounding box center [83, 339] width 115 height 338
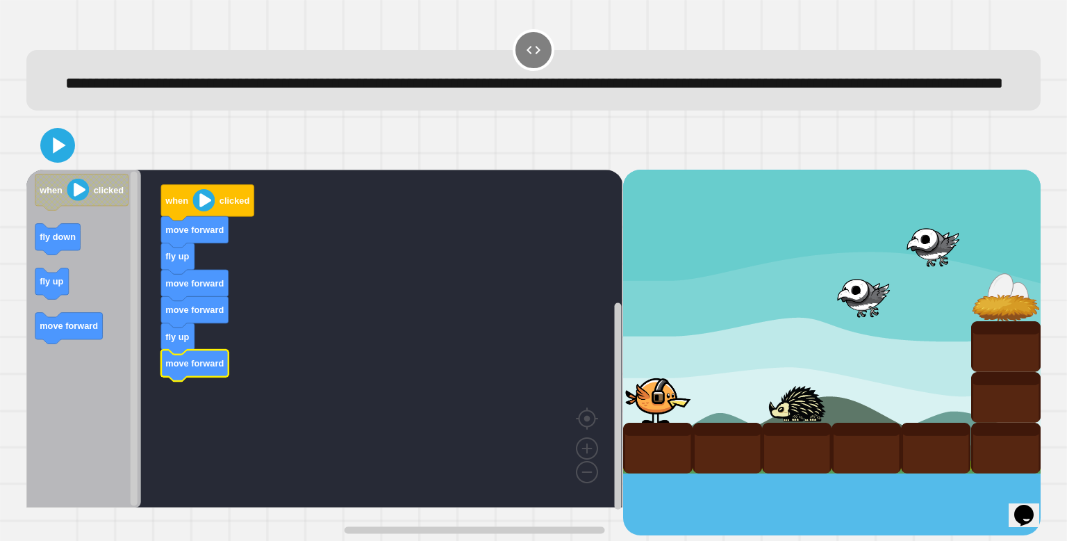
click at [207, 211] on image "Blockly Workspace" at bounding box center [204, 200] width 22 height 22
click at [63, 154] on icon at bounding box center [60, 145] width 15 height 19
click at [208, 211] on image "Blockly Workspace" at bounding box center [204, 200] width 22 height 22
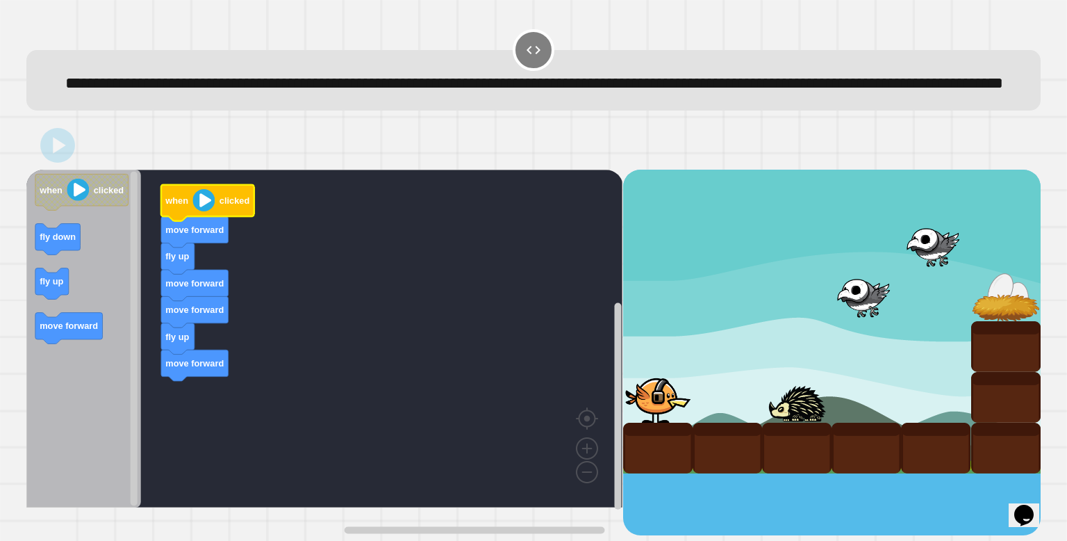
click at [208, 211] on image "Blockly Workspace" at bounding box center [204, 200] width 22 height 22
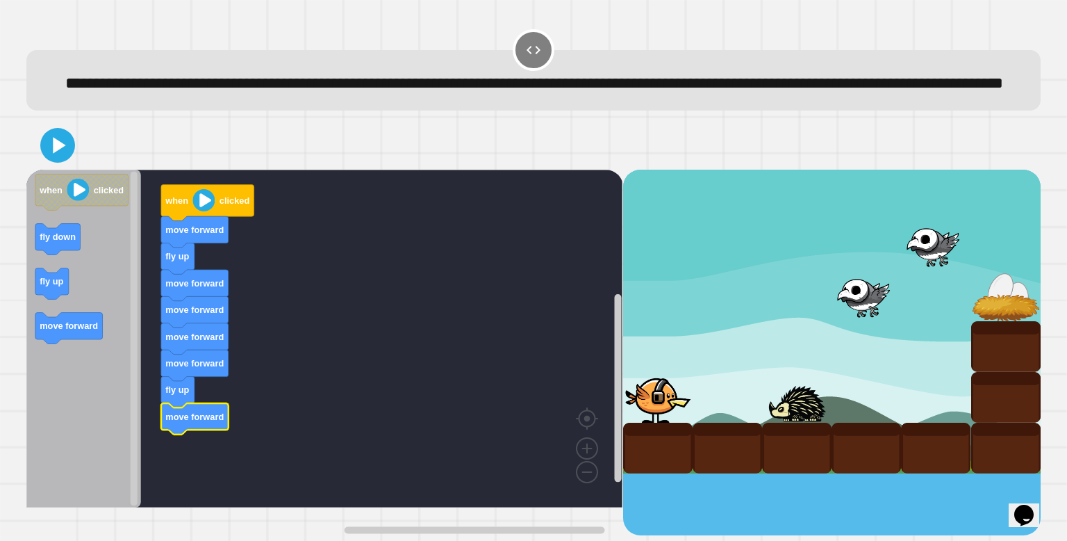
click at [65, 153] on icon at bounding box center [60, 145] width 13 height 16
click at [202, 211] on image "Blockly Workspace" at bounding box center [204, 200] width 22 height 22
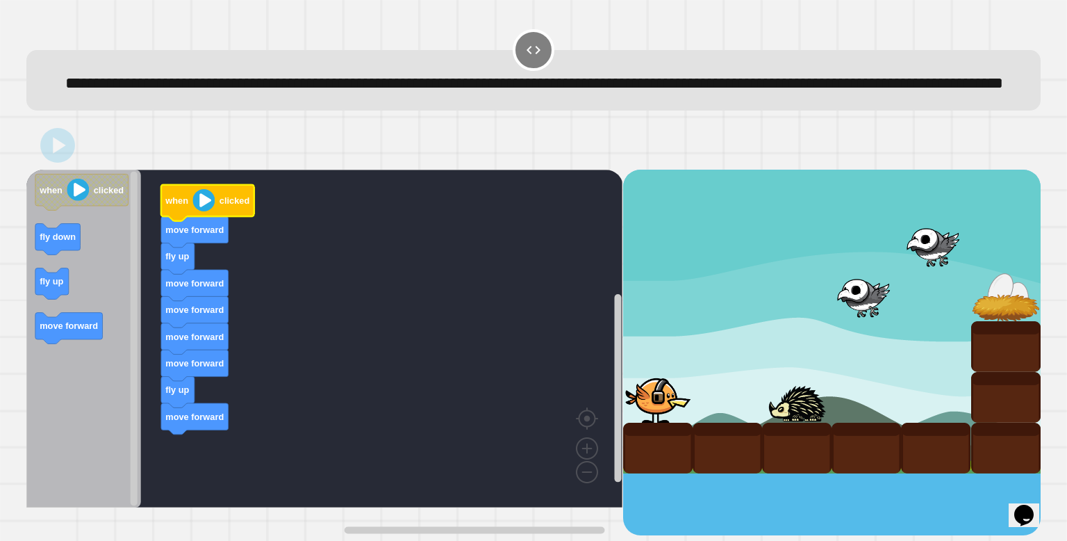
click at [202, 211] on image "Blockly Workspace" at bounding box center [204, 200] width 22 height 22
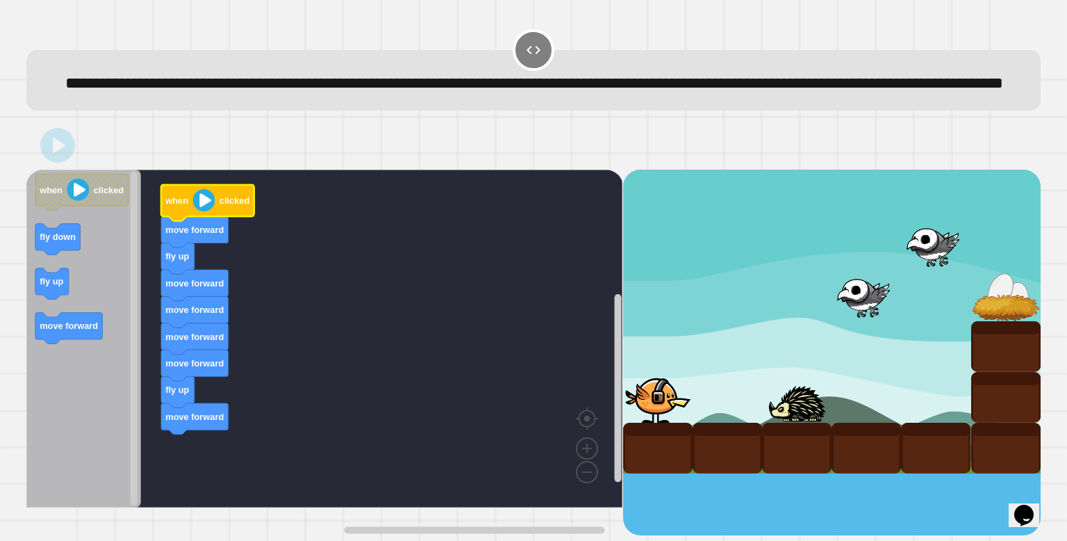
click at [202, 211] on image "Blockly Workspace" at bounding box center [204, 200] width 22 height 22
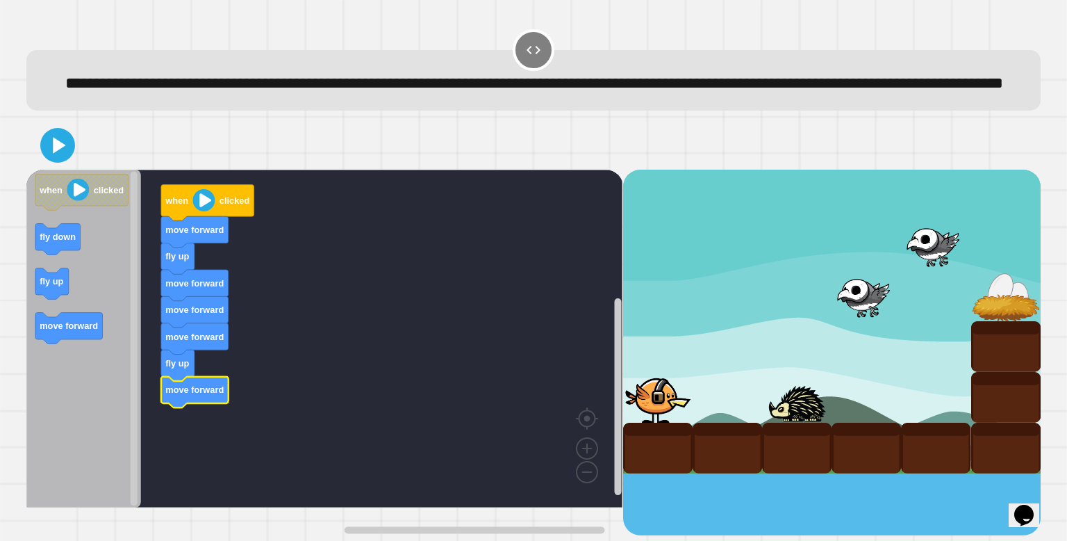
click at [203, 211] on image "Blockly Workspace" at bounding box center [204, 200] width 22 height 22
click at [72, 161] on icon at bounding box center [58, 145] width 32 height 32
click at [194, 211] on image "Blockly Workspace" at bounding box center [204, 200] width 22 height 22
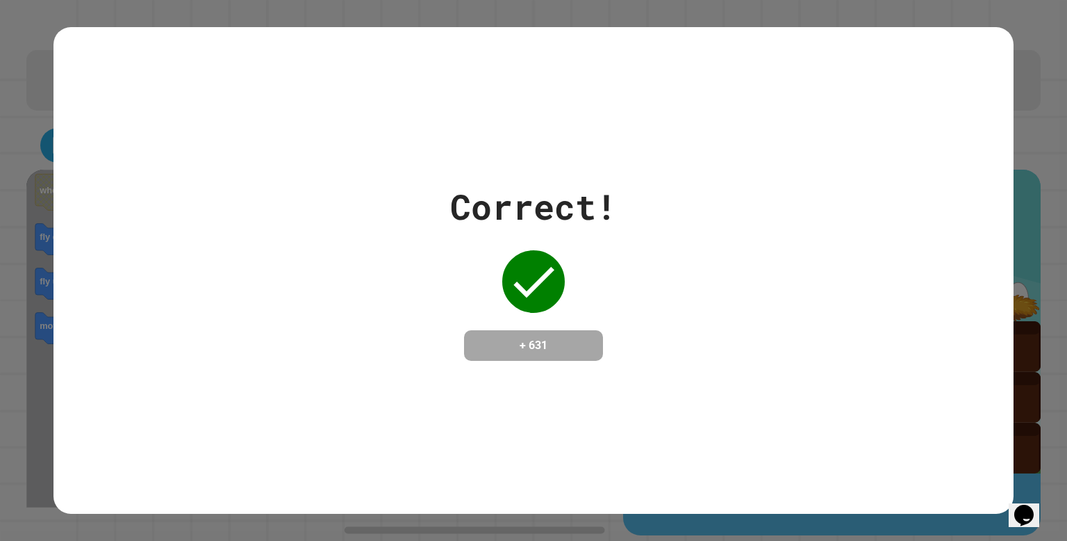
click at [608, 500] on div "Correct! + 631" at bounding box center [534, 270] width 960 height 486
click at [506, 280] on icon at bounding box center [534, 282] width 56 height 56
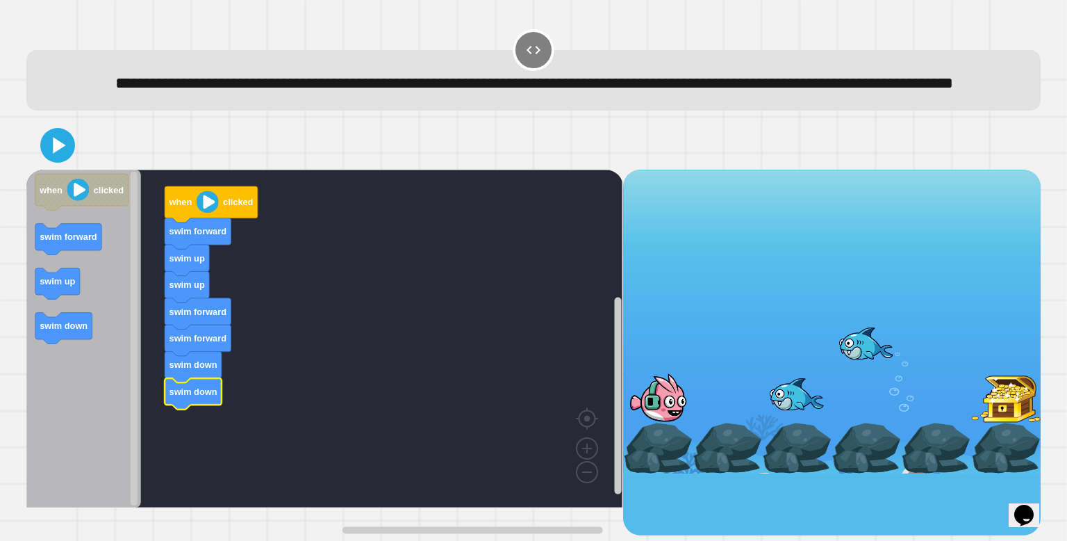
click at [216, 213] on image "Blockly Workspace" at bounding box center [208, 201] width 22 height 22
click at [51, 162] on icon at bounding box center [57, 145] width 33 height 33
click at [196, 222] on icon "Blockly Workspace" at bounding box center [211, 204] width 93 height 36
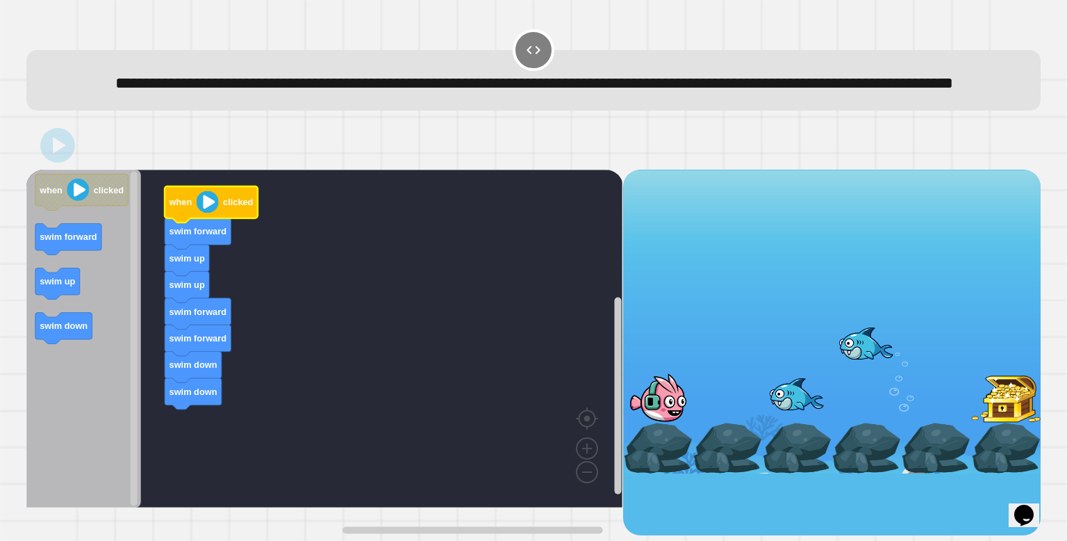
click at [196, 222] on icon "Blockly Workspace" at bounding box center [211, 204] width 93 height 36
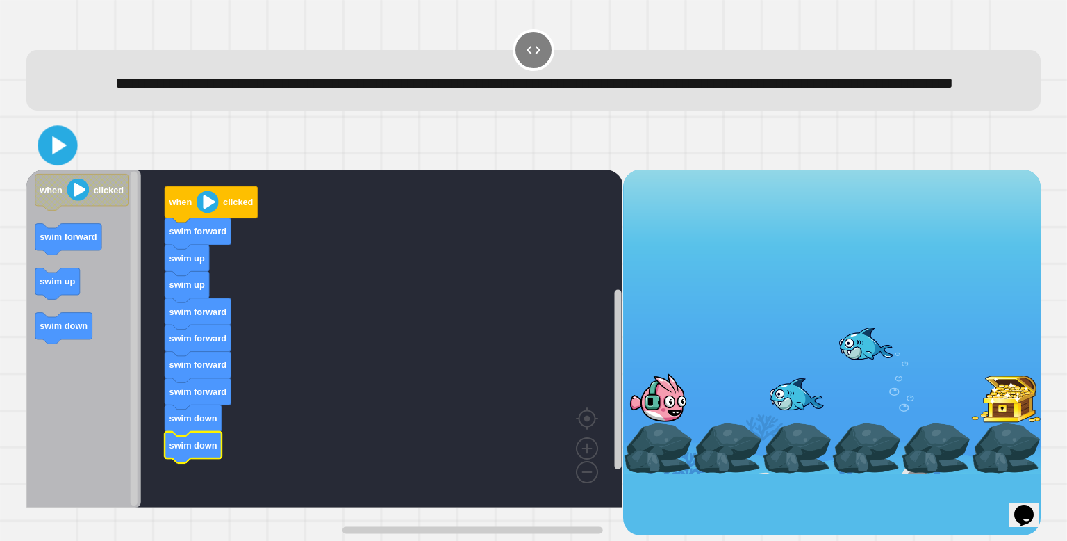
click at [55, 155] on icon at bounding box center [60, 145] width 15 height 19
click at [226, 207] on text "clicked" at bounding box center [238, 202] width 30 height 10
click at [209, 213] on image "Blockly Workspace" at bounding box center [208, 201] width 22 height 22
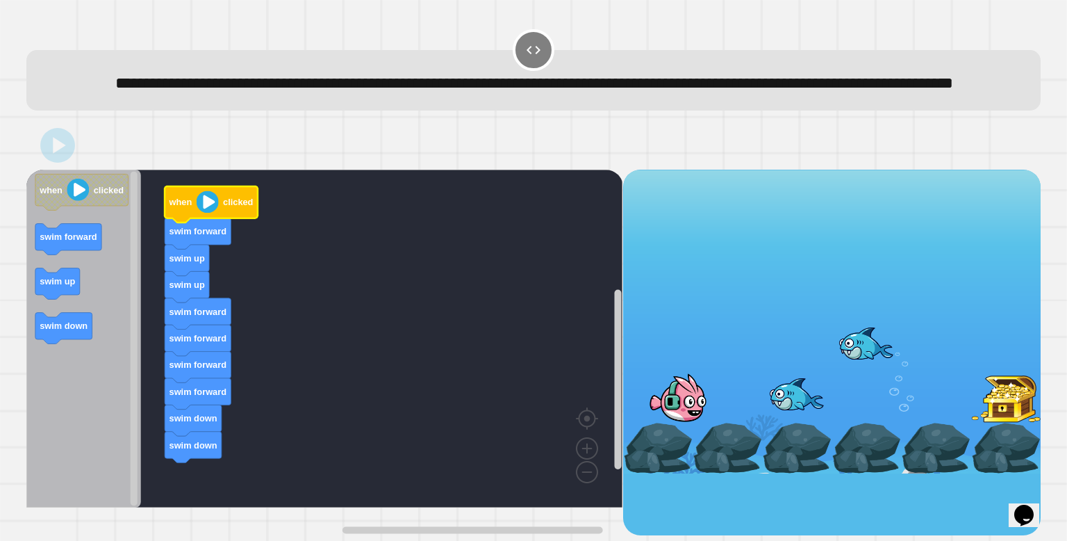
click at [209, 213] on image "Blockly Workspace" at bounding box center [208, 201] width 22 height 22
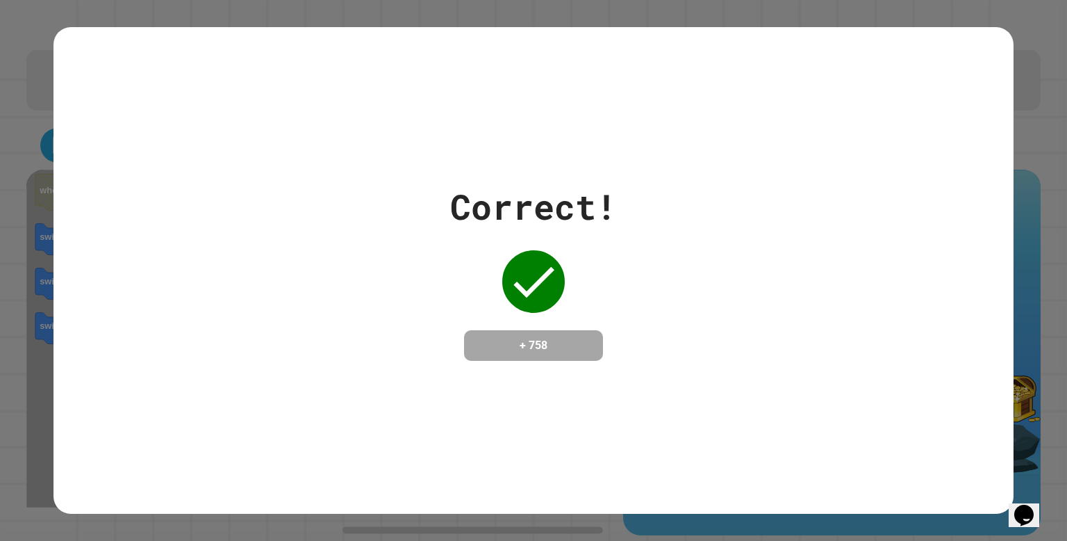
click at [591, 361] on div "+ 758" at bounding box center [533, 345] width 139 height 31
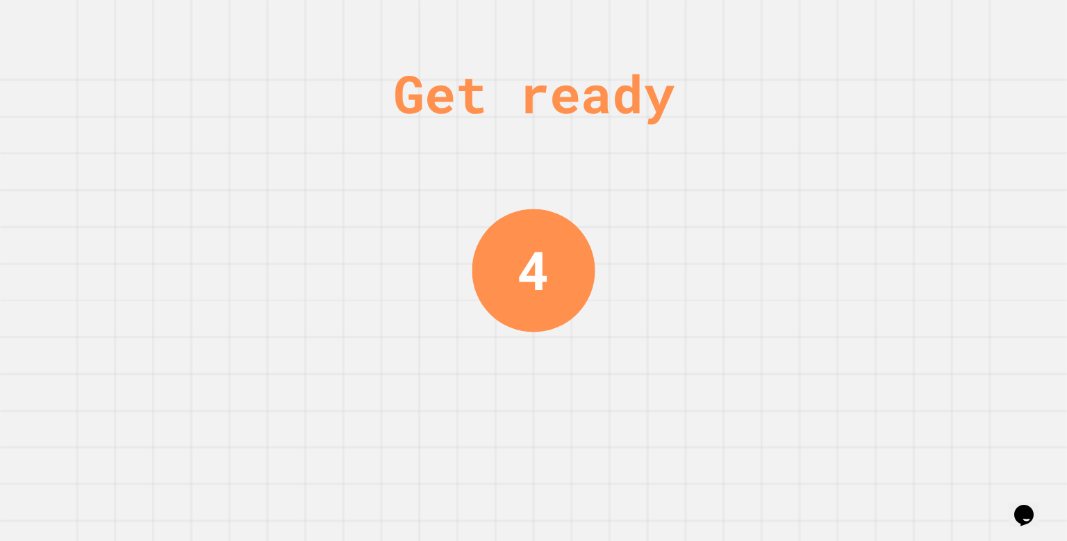
click at [595, 451] on div "Get ready 4" at bounding box center [533, 270] width 1067 height 541
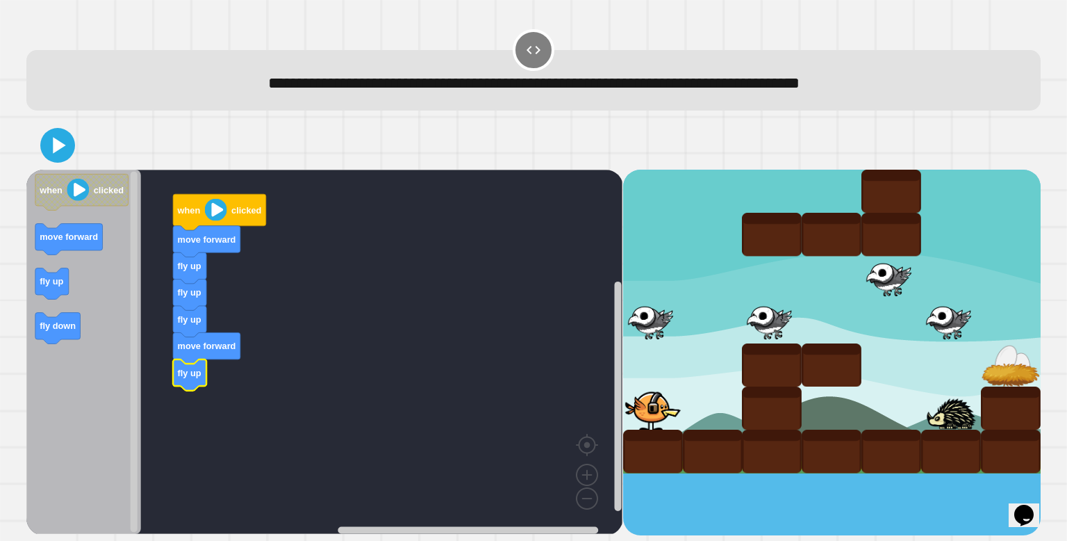
click at [47, 218] on icon "Blockly Workspace" at bounding box center [83, 352] width 115 height 364
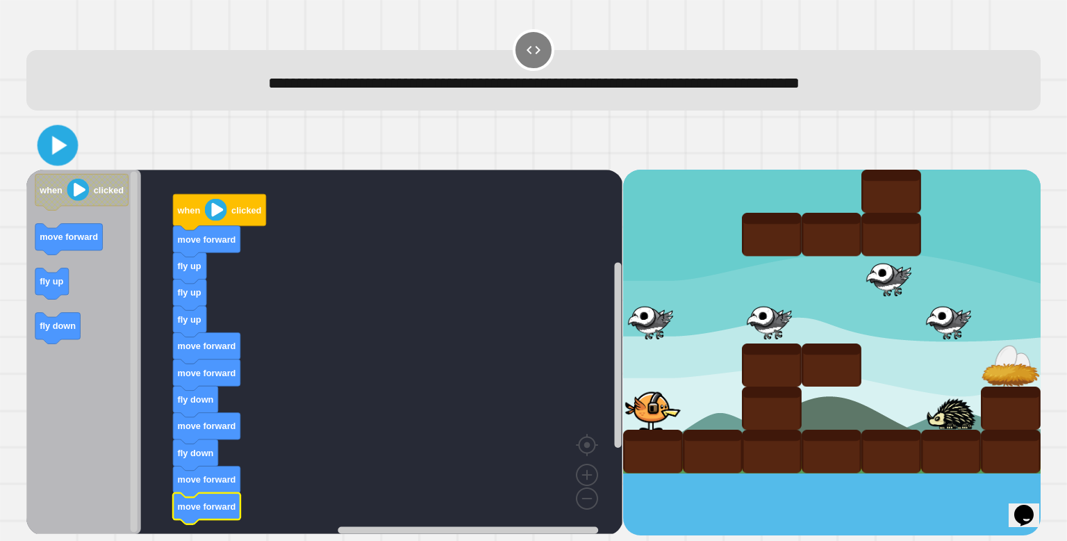
click at [65, 153] on icon at bounding box center [58, 145] width 33 height 33
click at [202, 209] on icon "Blockly Workspace" at bounding box center [220, 212] width 93 height 36
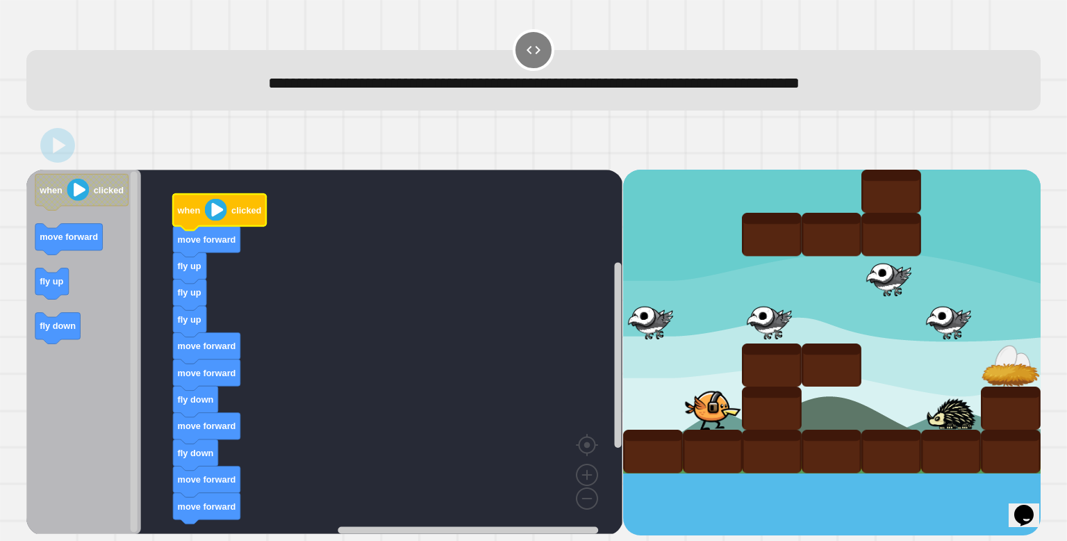
click at [202, 209] on icon "Blockly Workspace" at bounding box center [220, 212] width 93 height 36
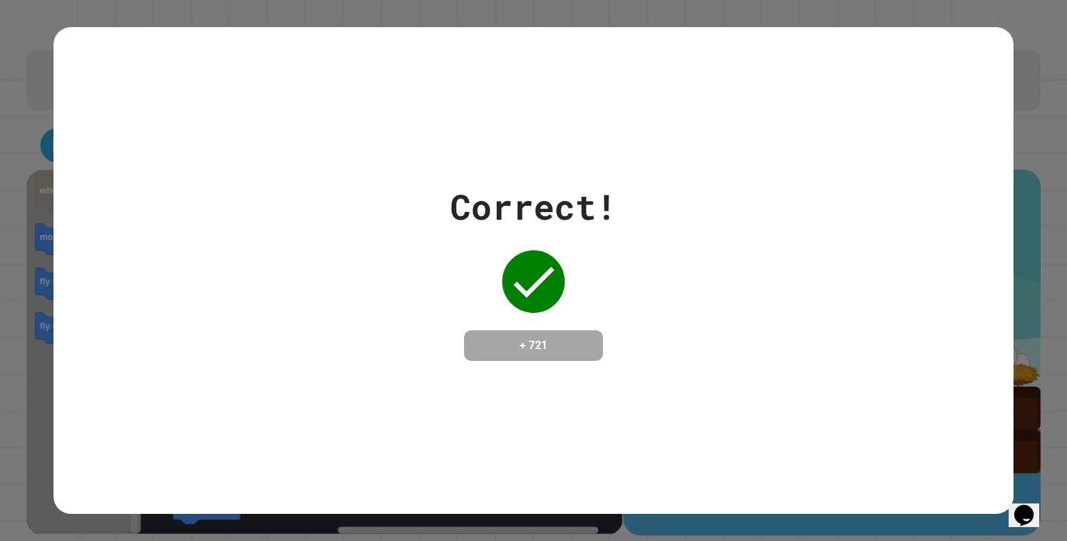
click at [582, 186] on div "Correct!" at bounding box center [533, 207] width 167 height 52
click at [742, 148] on div "Correct! + 721" at bounding box center [534, 270] width 960 height 486
